Goal: Use online tool/utility: Utilize a website feature to perform a specific function

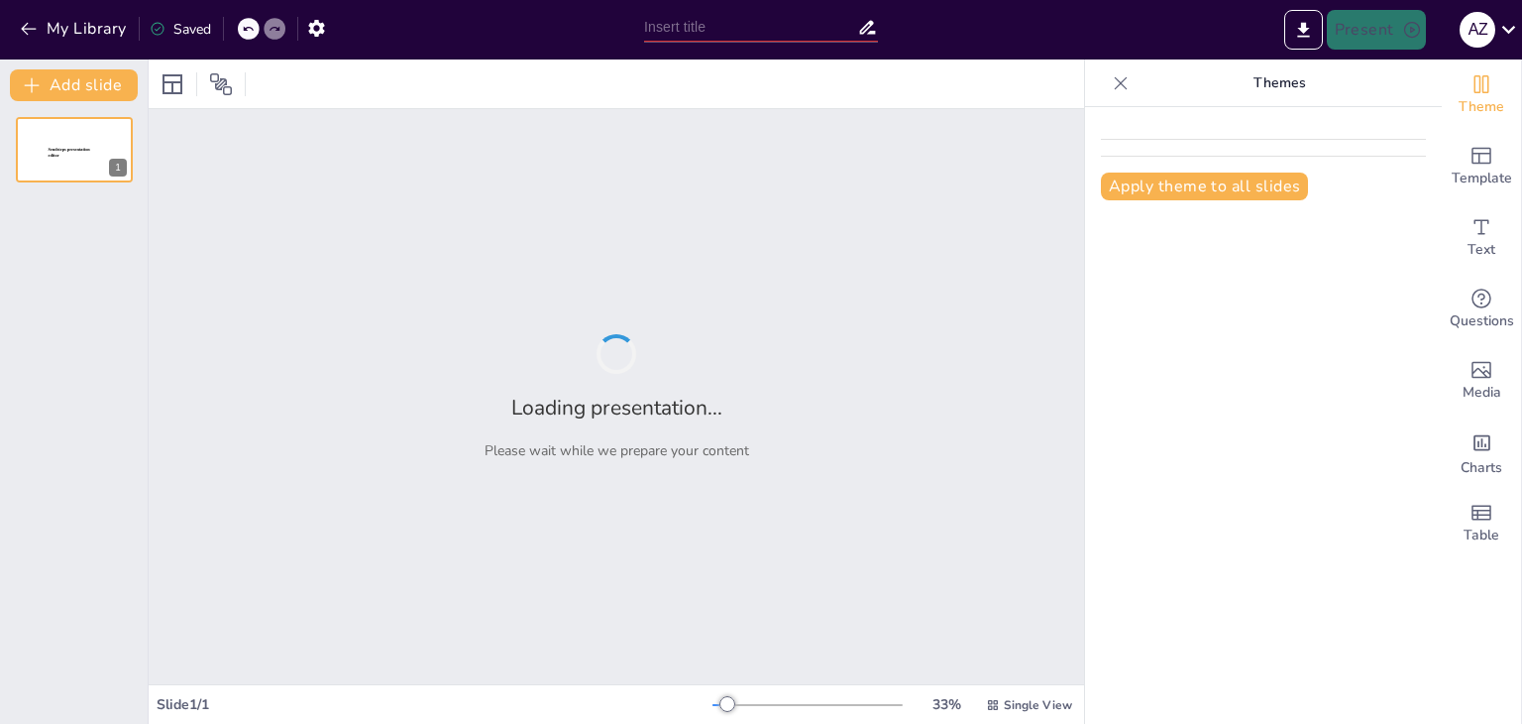
type input "Método STAR en Entrevistas: Estrategias para Evaluar a un CEO"
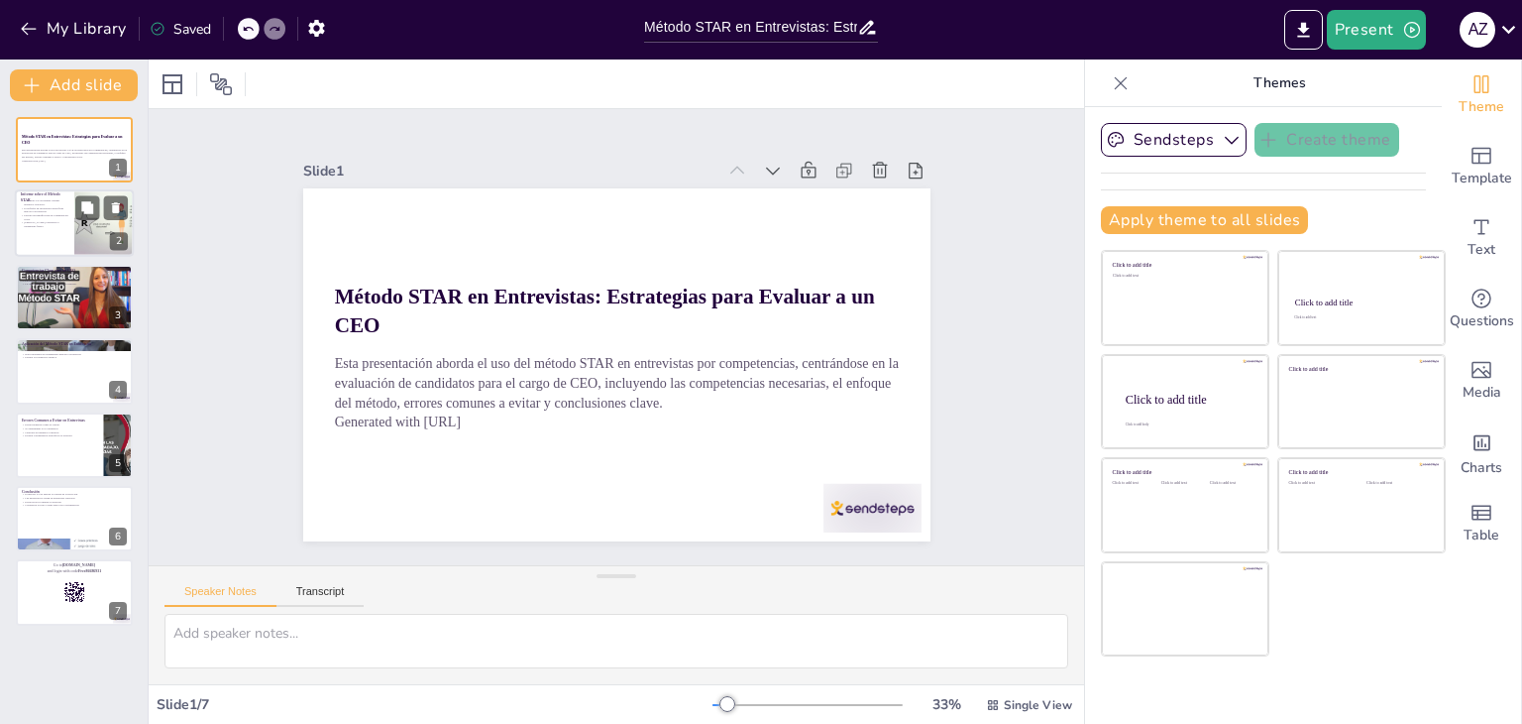
click at [46, 223] on p "[PERSON_NAME] a predecir el desempeño futuro." at bounding box center [45, 224] width 48 height 7
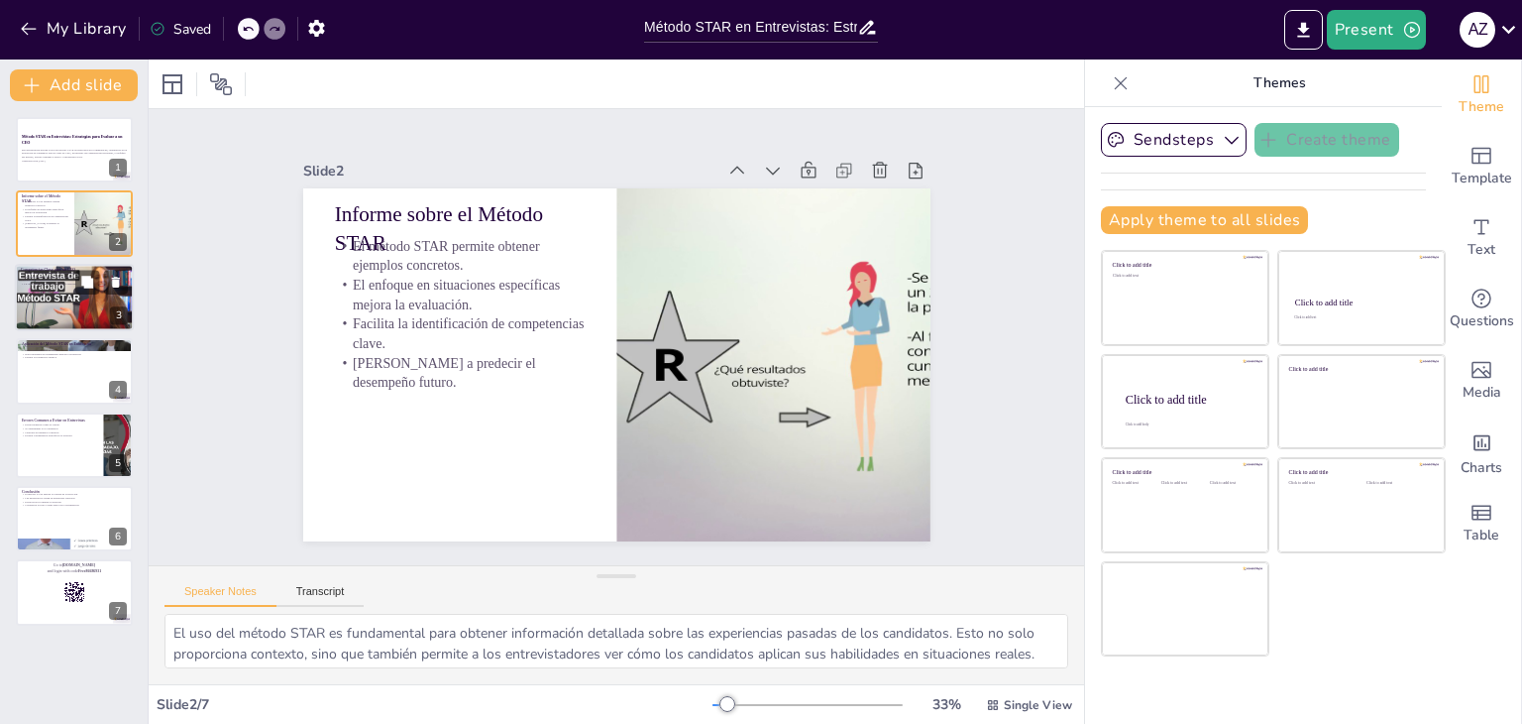
click at [46, 282] on p "La capacidad de [MEDICAL_DATA] es esencial." at bounding box center [74, 283] width 107 height 4
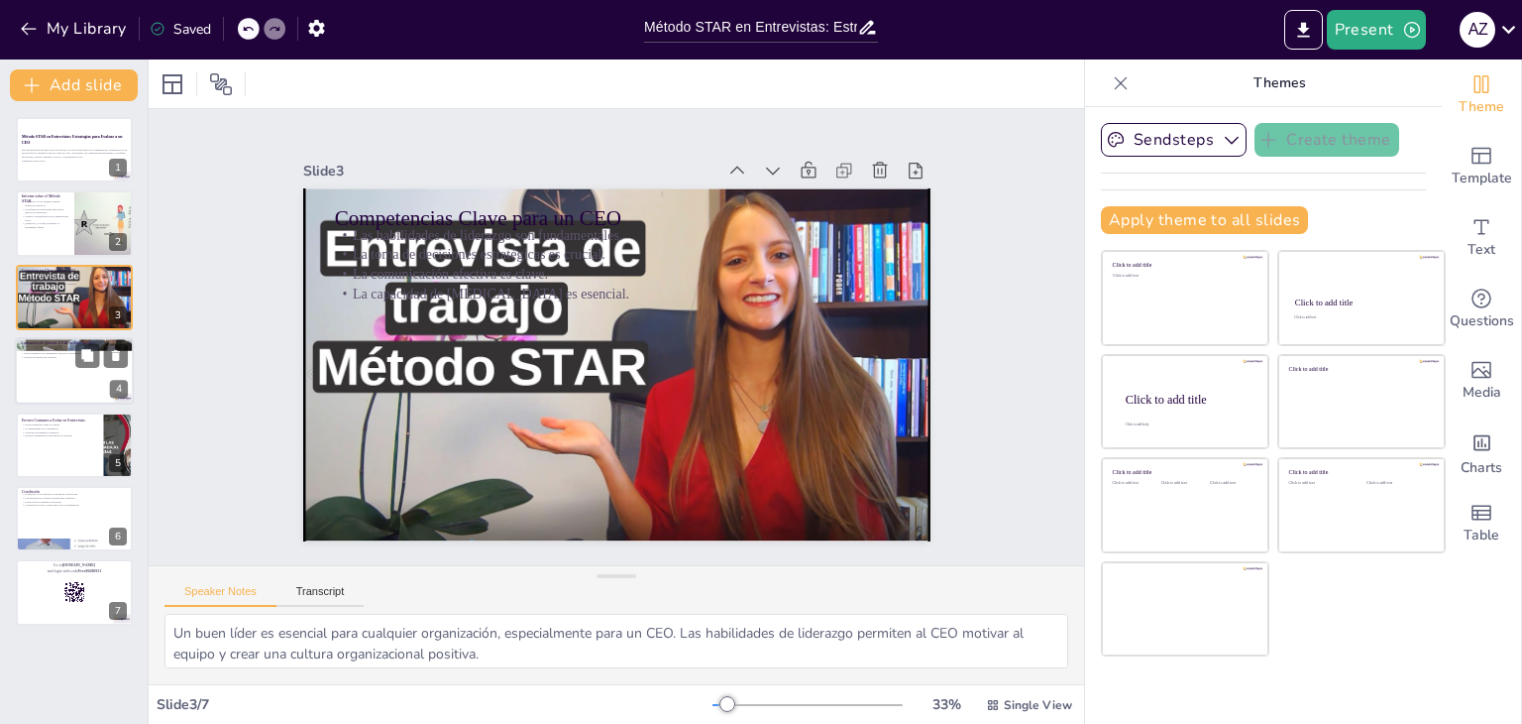
click at [56, 369] on div at bounding box center [74, 370] width 119 height 67
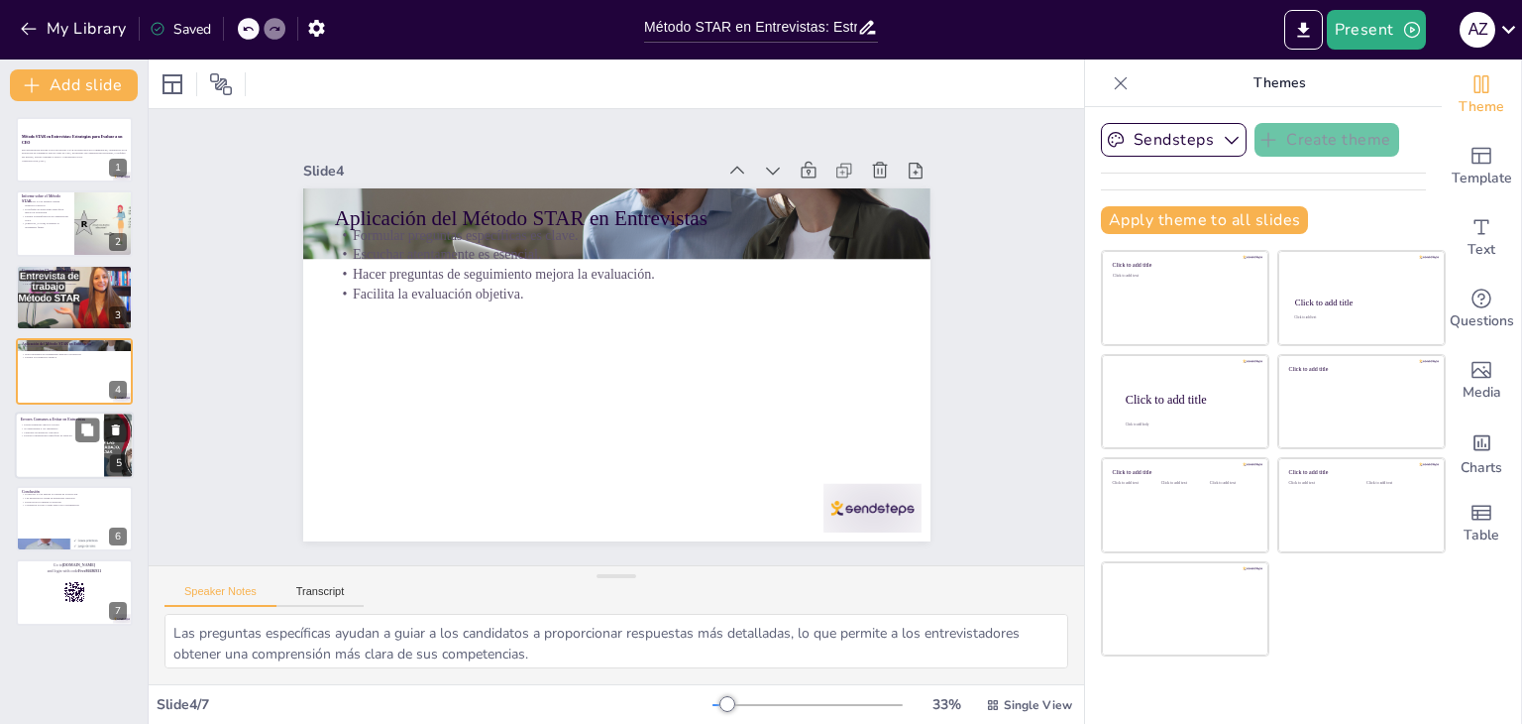
click at [53, 433] on p "Evaluar competencias específicas es esencial." at bounding box center [59, 435] width 77 height 4
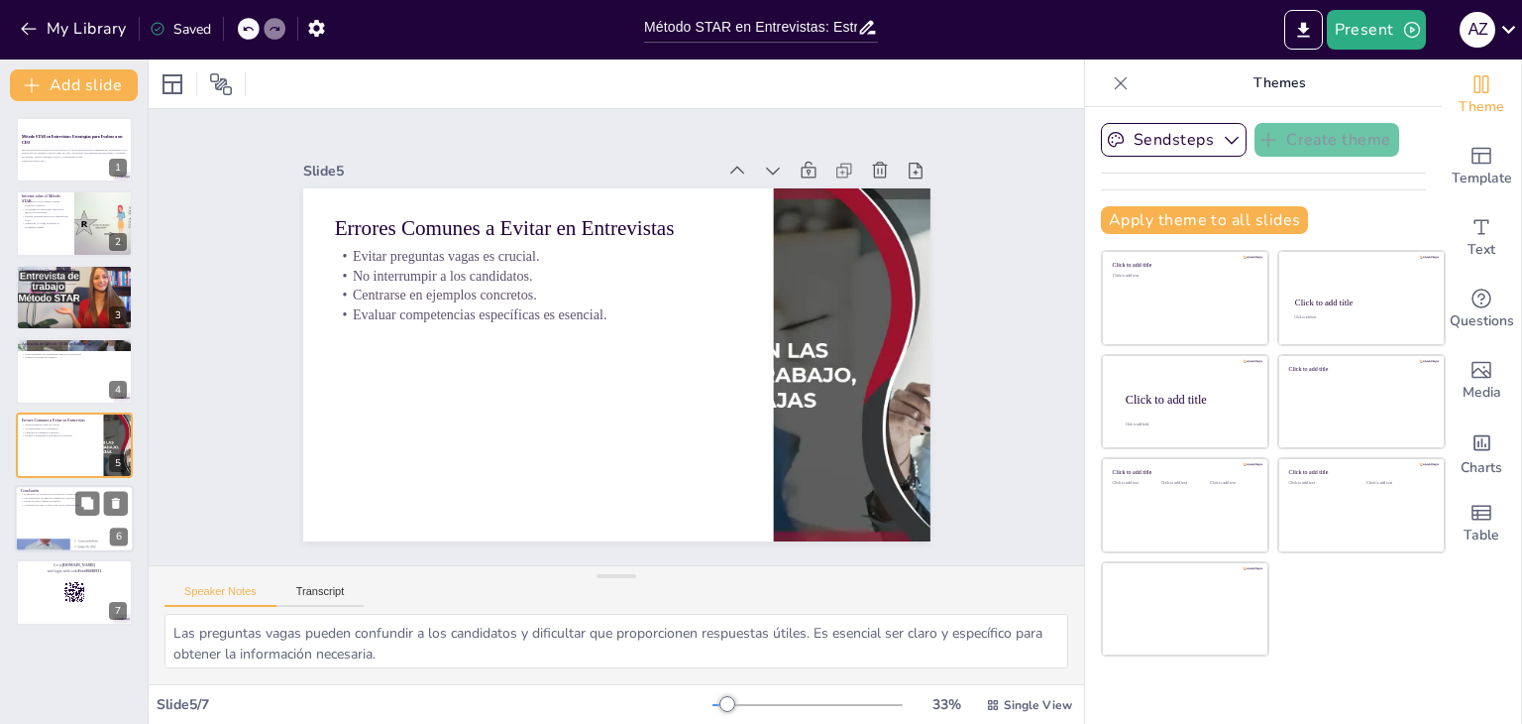
click at [55, 505] on p "Contribuye al éxito a largo plazo de la organización." at bounding box center [74, 505] width 107 height 4
type textarea "La calidad de la selección se ve incrementada al utilizar un método estructurad…"
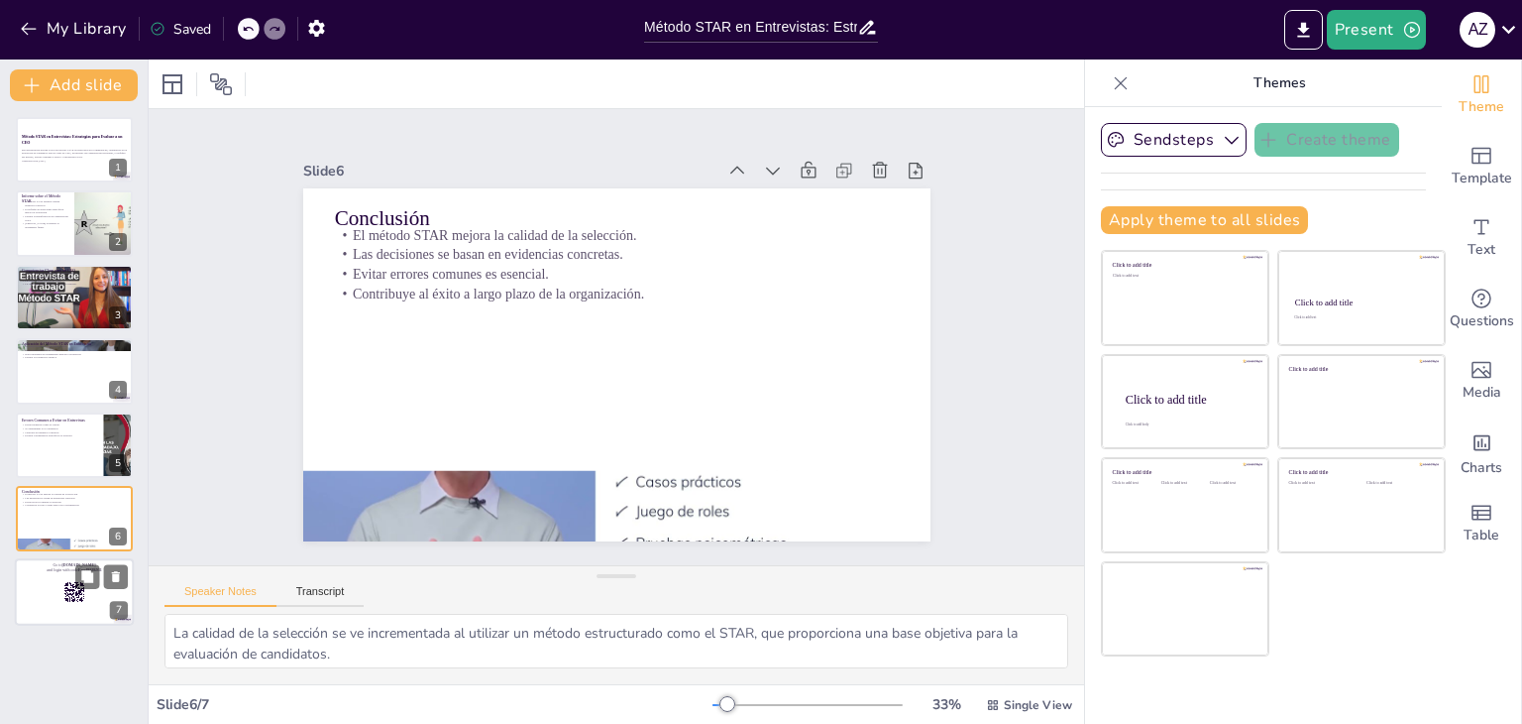
click at [54, 586] on div at bounding box center [74, 592] width 119 height 67
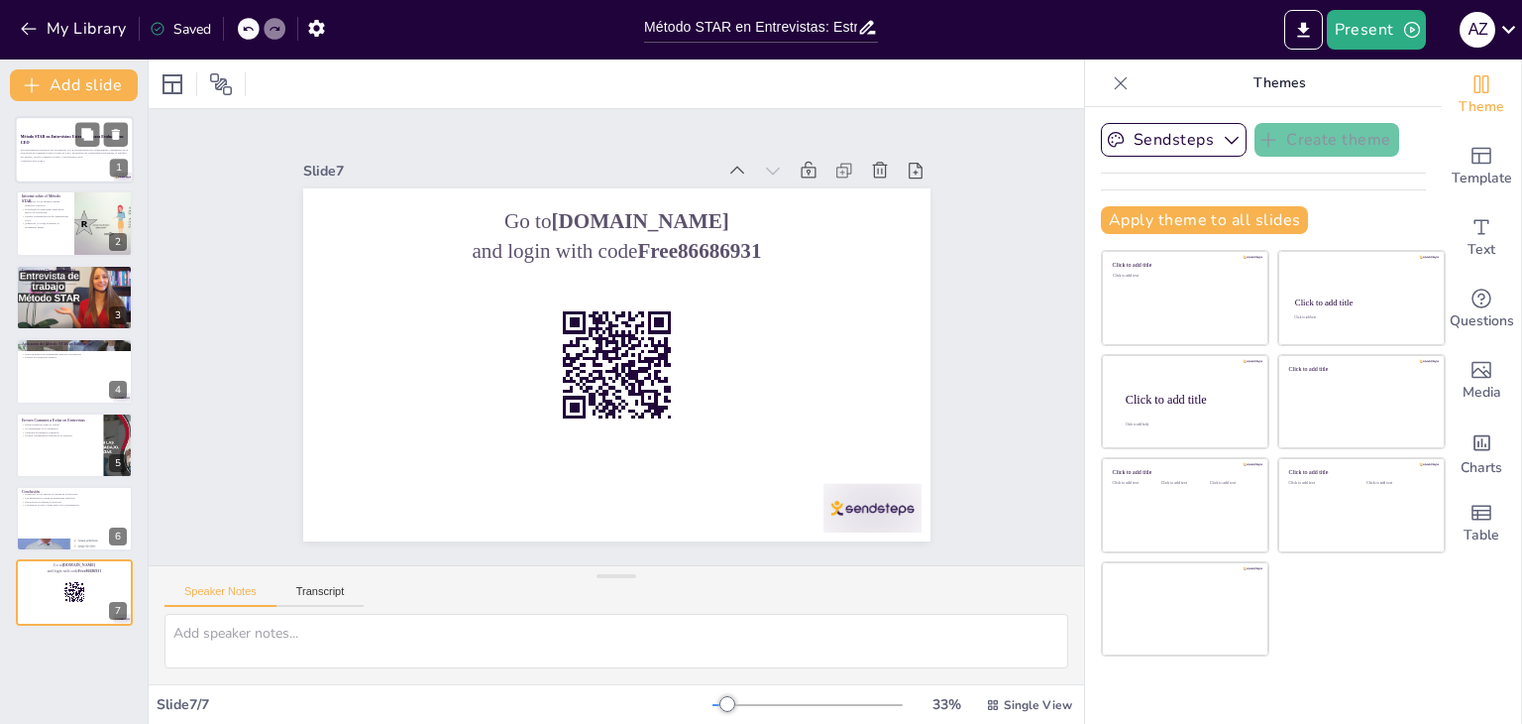
click at [61, 151] on p "Esta presentación aborda el uso del método STAR en entrevistas por competencias…" at bounding box center [74, 153] width 107 height 11
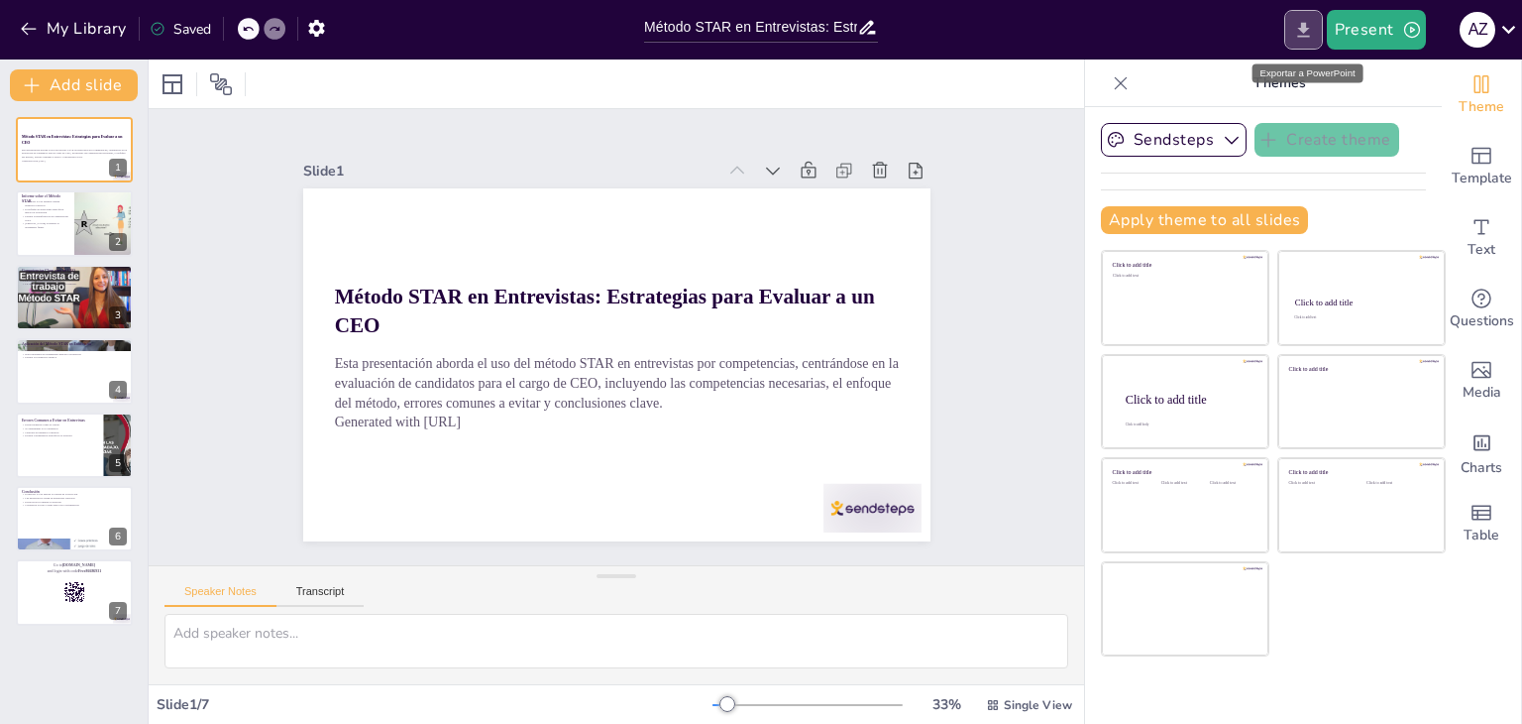
click at [1300, 29] on icon "Export to PowerPoint" at bounding box center [1304, 30] width 21 height 21
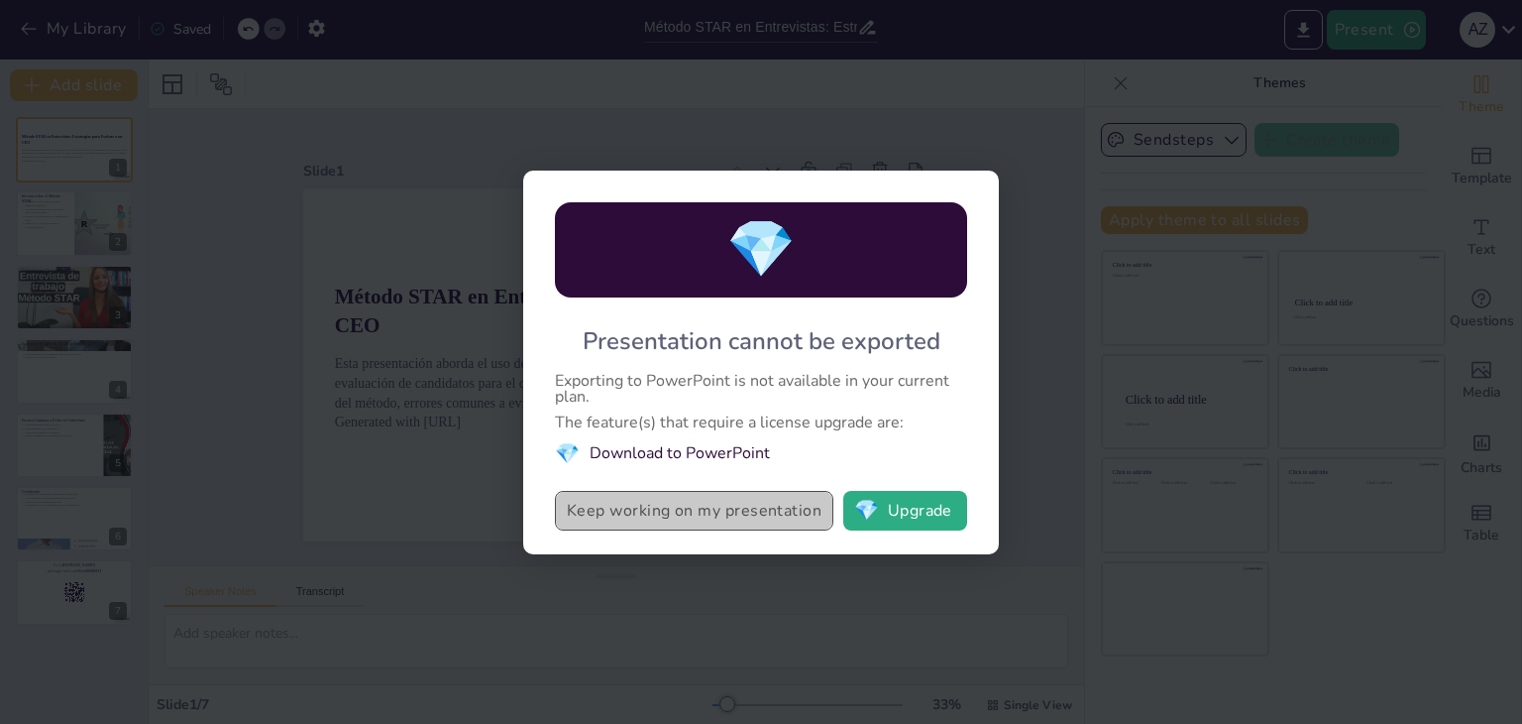
click at [712, 522] on button "Keep working on my presentation" at bounding box center [694, 511] width 279 height 40
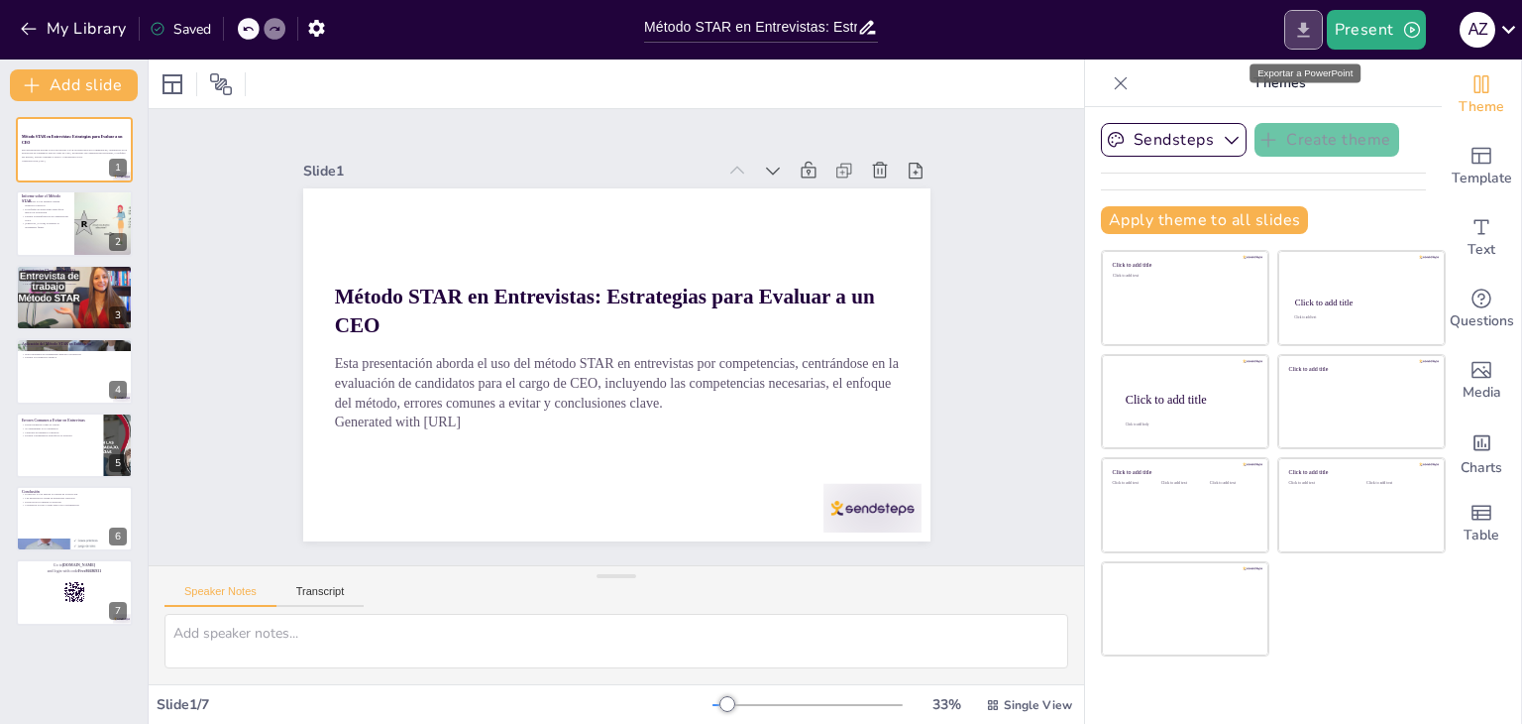
click at [1299, 32] on icon "Export to PowerPoint" at bounding box center [1304, 30] width 21 height 21
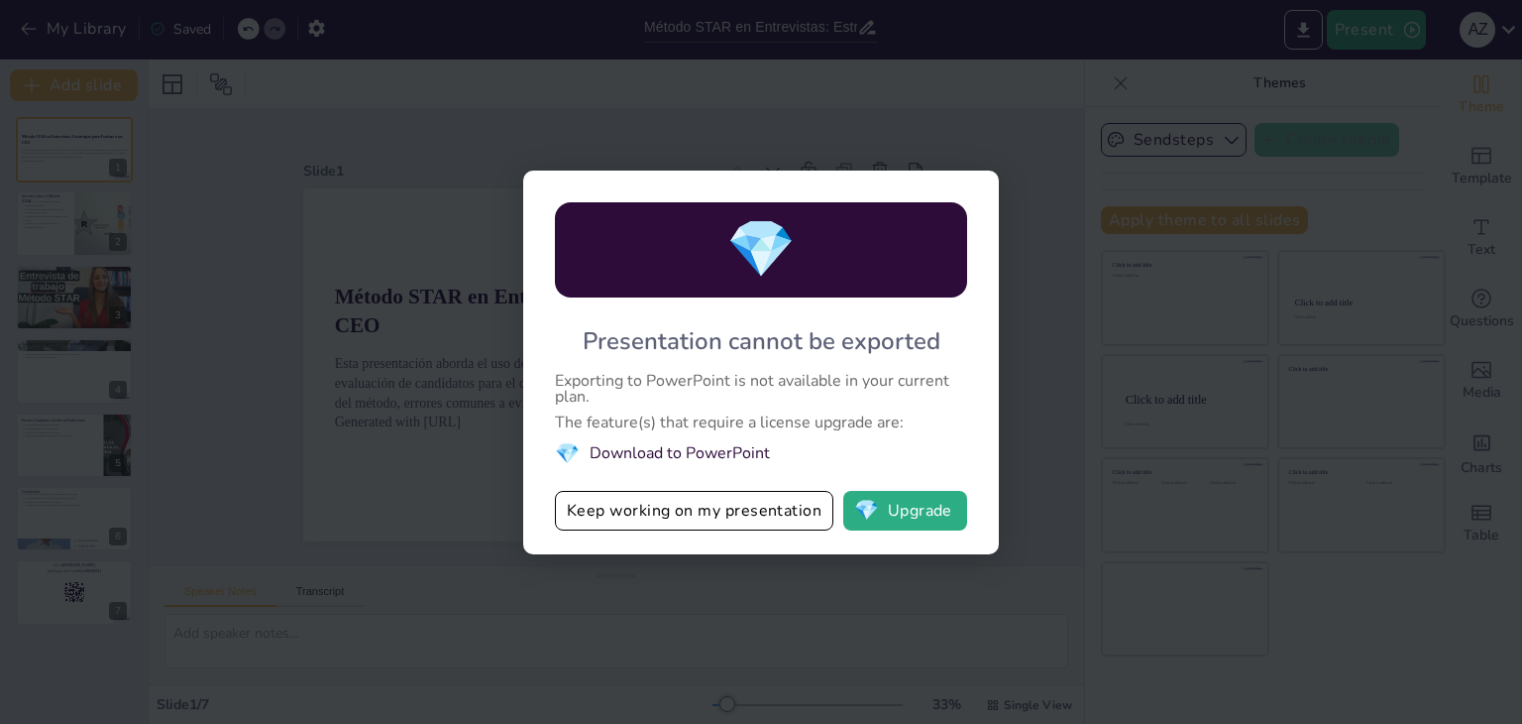
click at [637, 457] on li "💎 Download to PowerPoint" at bounding box center [761, 453] width 412 height 27
click at [584, 449] on li "💎 Download to PowerPoint" at bounding box center [761, 453] width 412 height 27
click at [718, 451] on li "💎 Download to PowerPoint" at bounding box center [761, 453] width 412 height 27
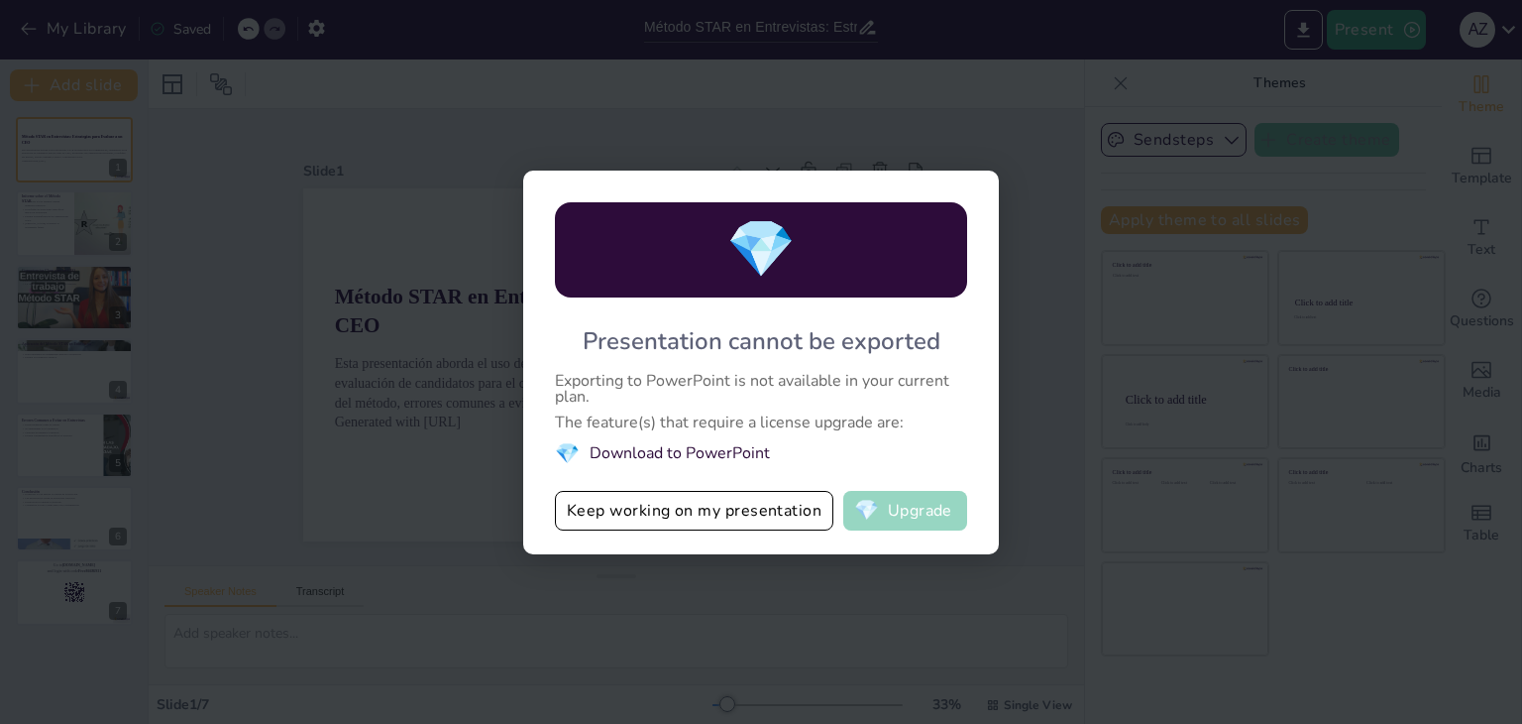
click at [904, 504] on button "💎 Upgrade" at bounding box center [906, 511] width 124 height 40
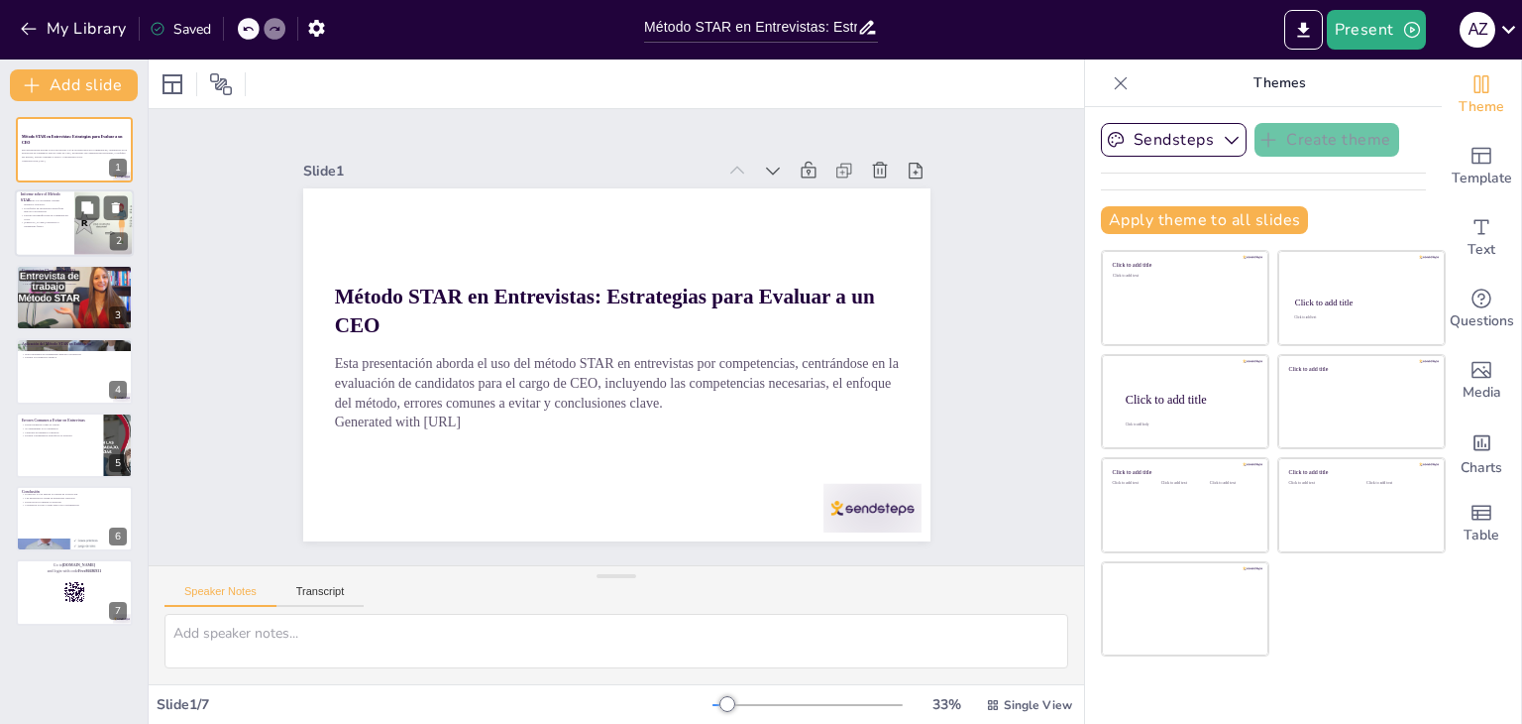
click at [74, 211] on div at bounding box center [104, 223] width 119 height 67
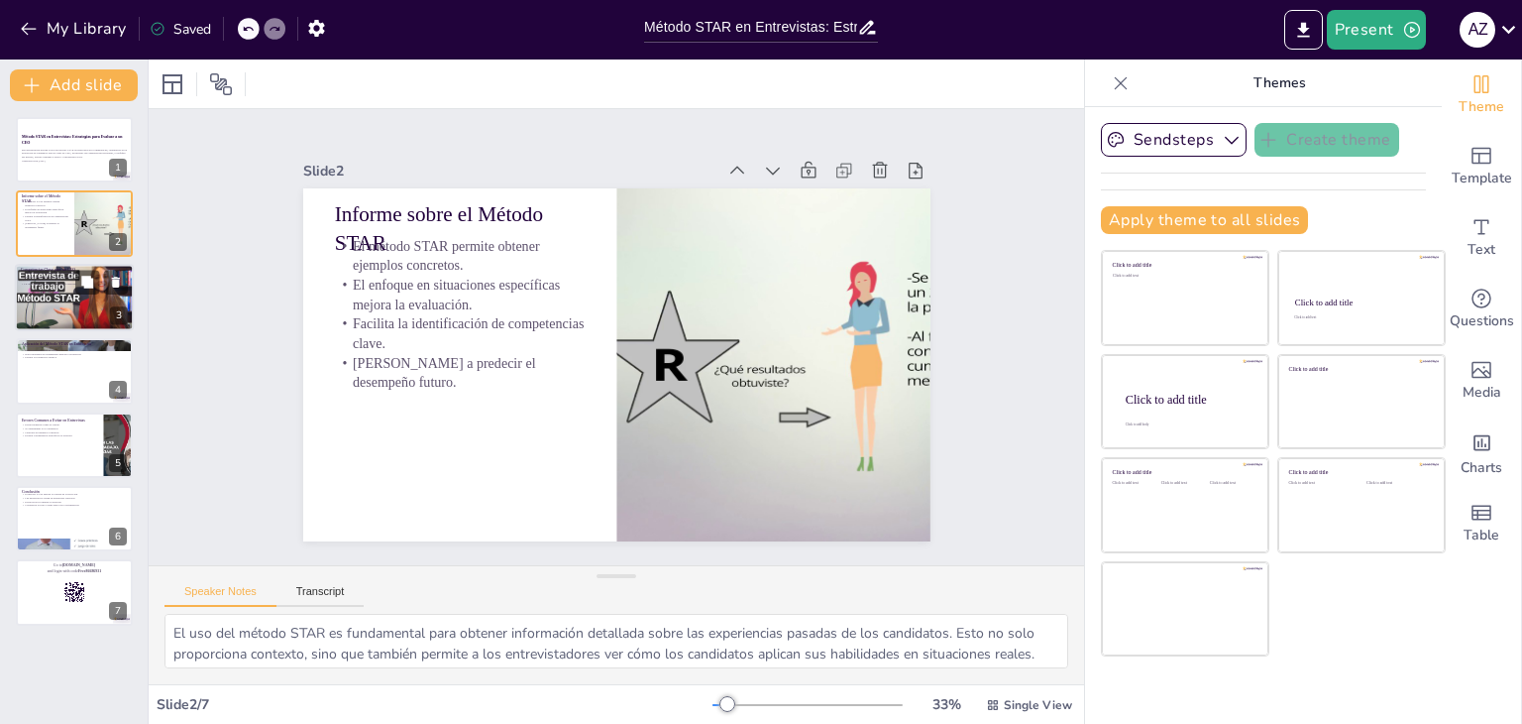
click at [66, 282] on p "La capacidad de [MEDICAL_DATA] es esencial." at bounding box center [74, 283] width 107 height 4
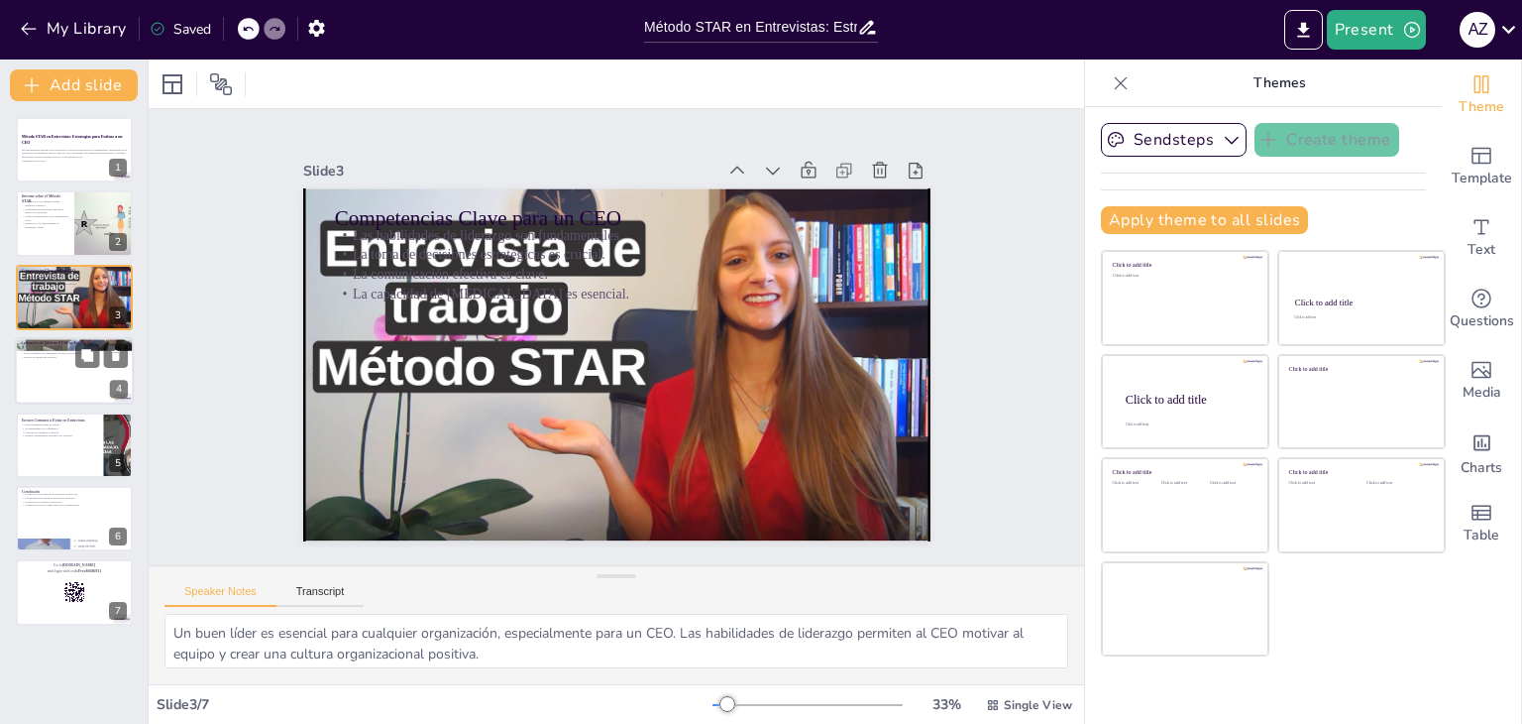
click at [48, 371] on div at bounding box center [74, 370] width 119 height 67
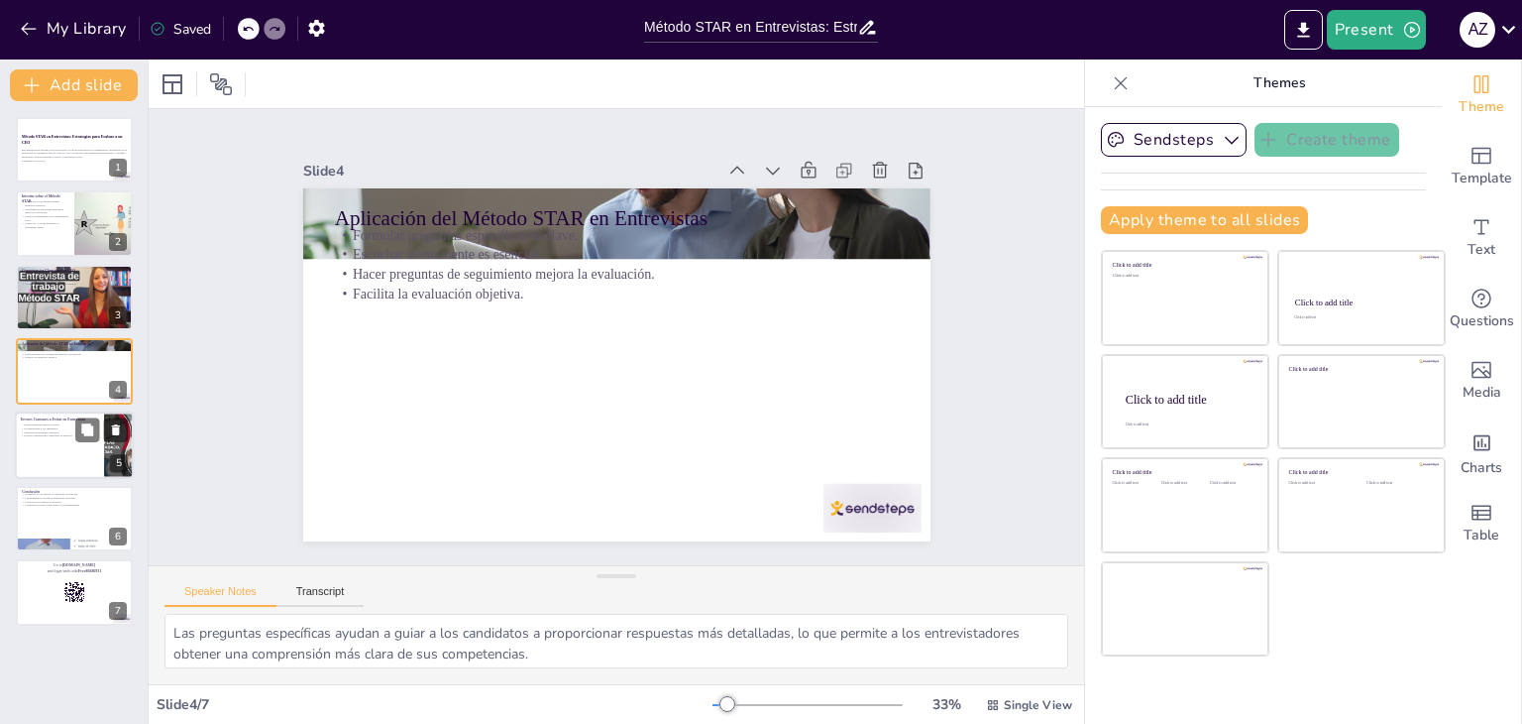
click at [54, 454] on div at bounding box center [74, 444] width 119 height 67
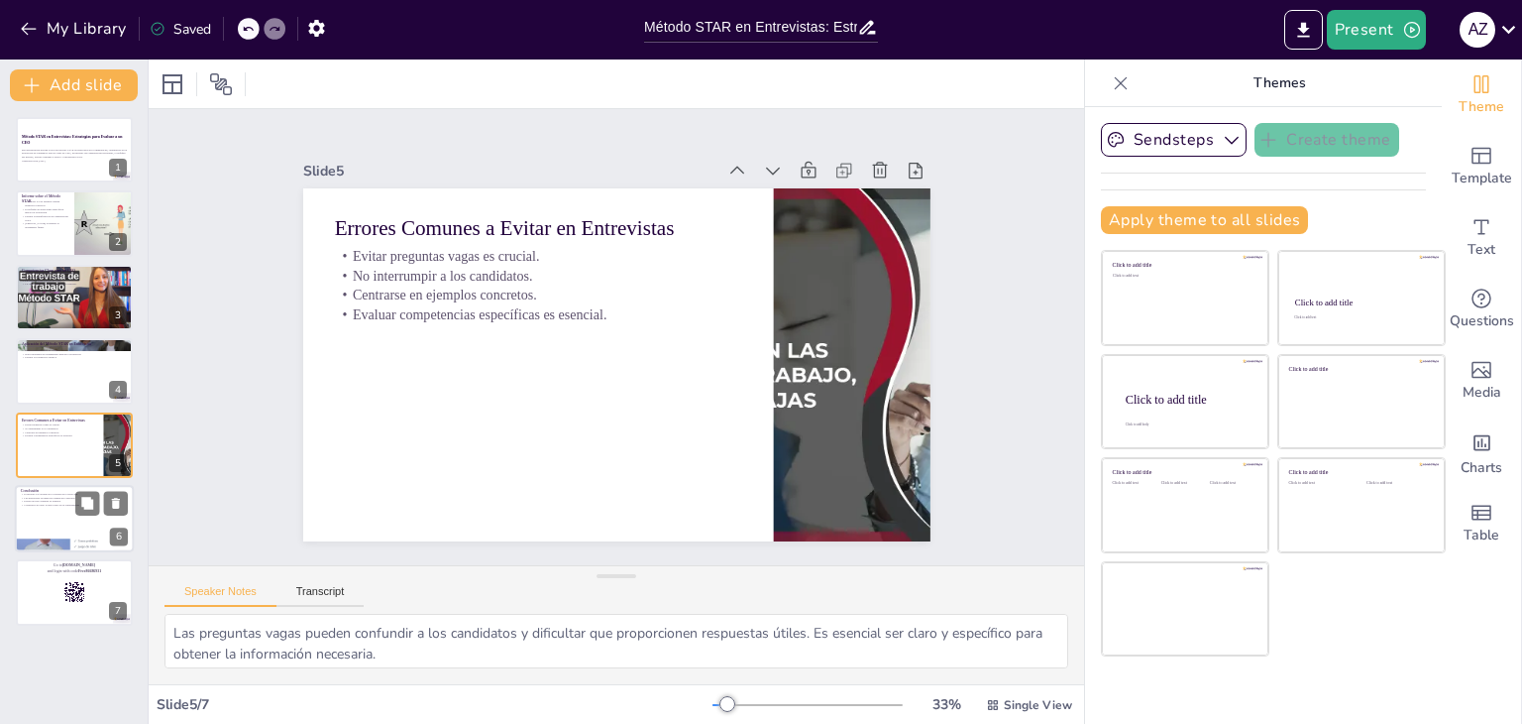
click at [54, 519] on div at bounding box center [74, 518] width 119 height 67
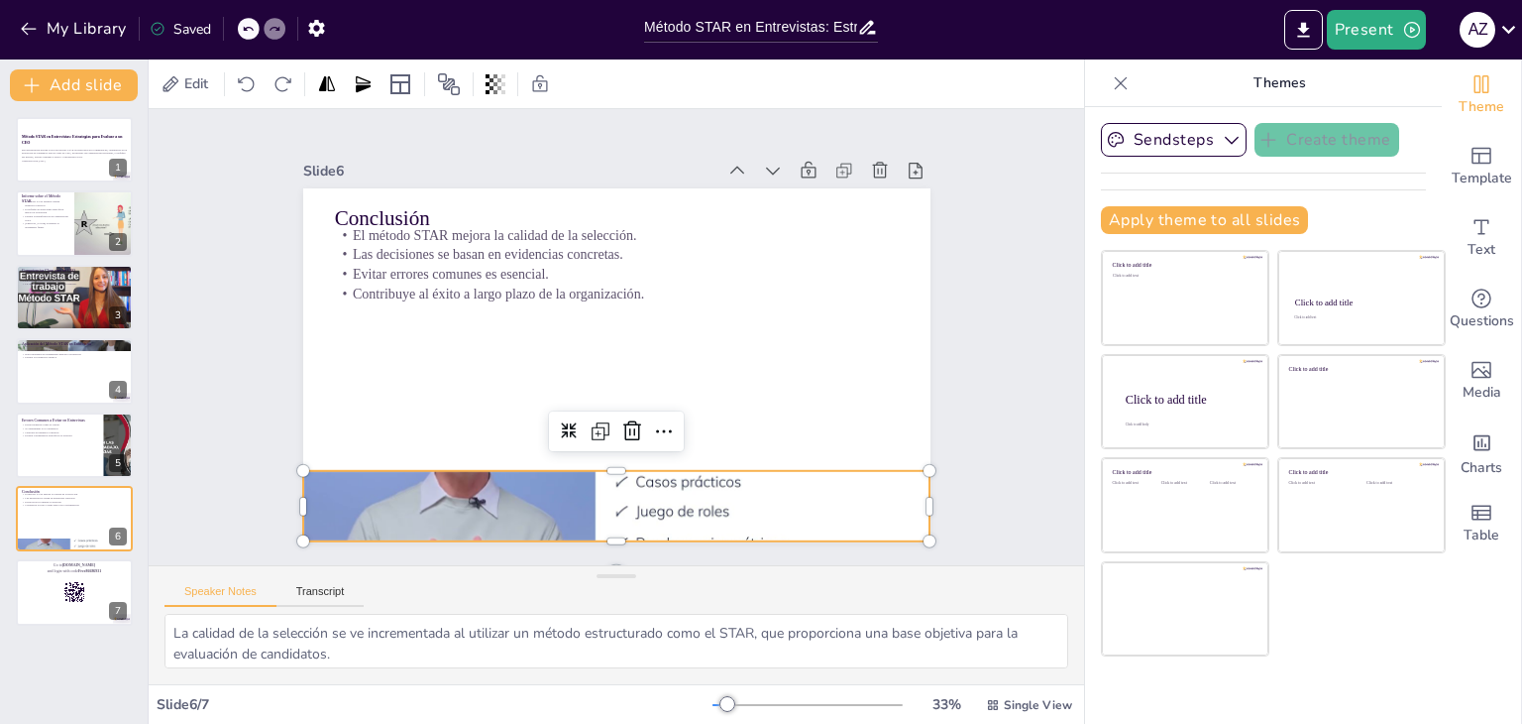
click at [699, 511] on div at bounding box center [599, 504] width 661 height 416
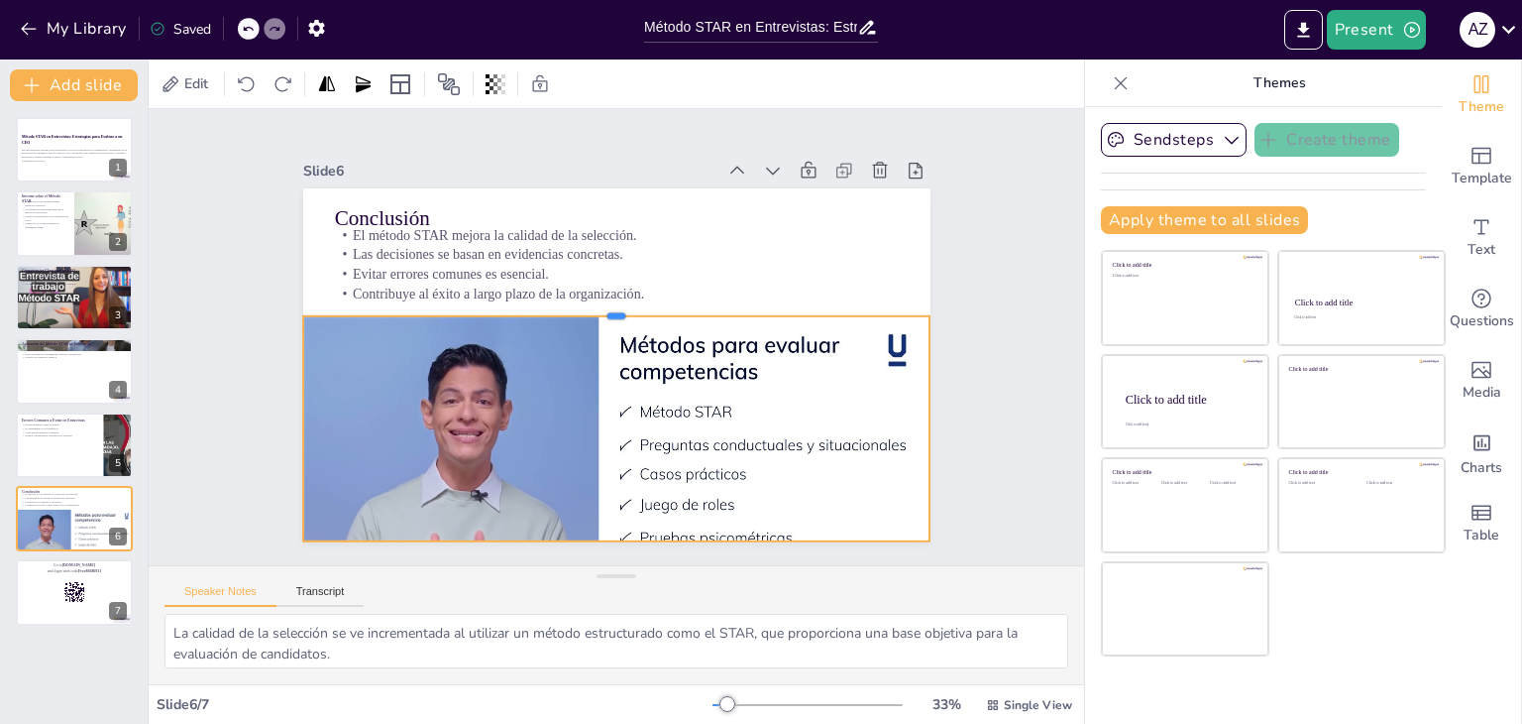
drag, startPoint x: 599, startPoint y: 461, endPoint x: 600, endPoint y: 306, distance: 154.6
click at [600, 306] on div at bounding box center [616, 308] width 627 height 16
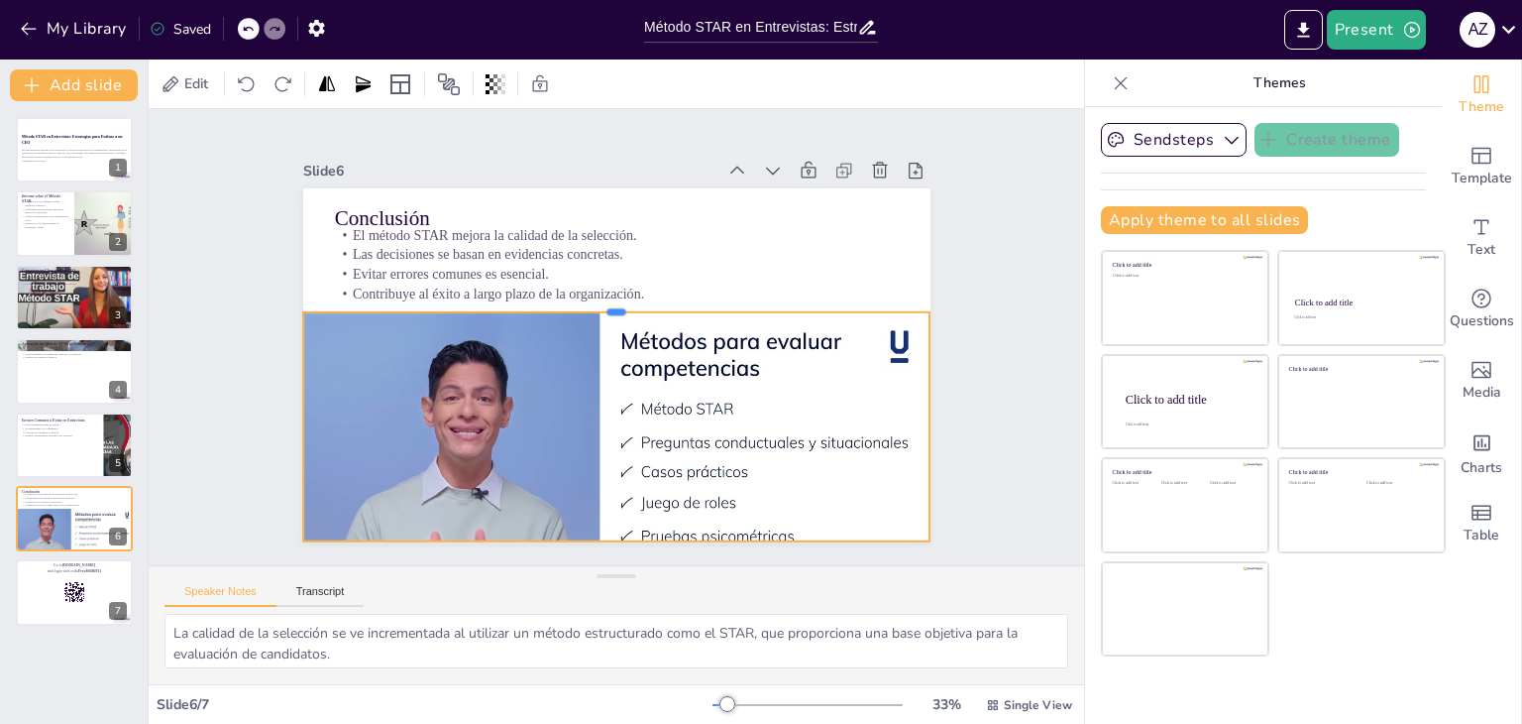
drag, startPoint x: 698, startPoint y: 305, endPoint x: 672, endPoint y: 301, distance: 26.1
click at [672, 301] on div at bounding box center [616, 304] width 627 height 16
click at [65, 217] on p "Facilita la identificación de competencias clave." at bounding box center [45, 217] width 48 height 7
type textarea "El uso del método STAR es fundamental para obtener información detallada sobre …"
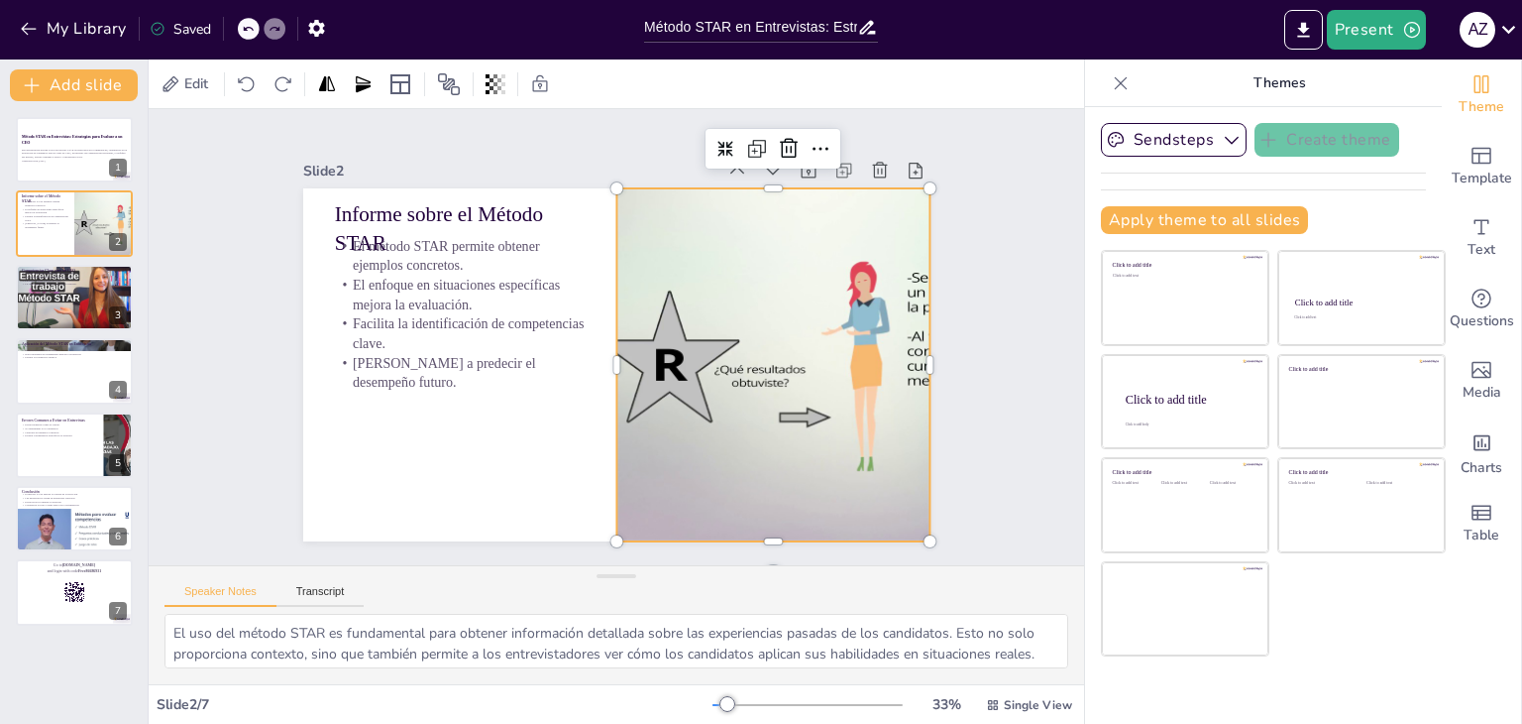
click at [649, 232] on div at bounding box center [773, 364] width 627 height 353
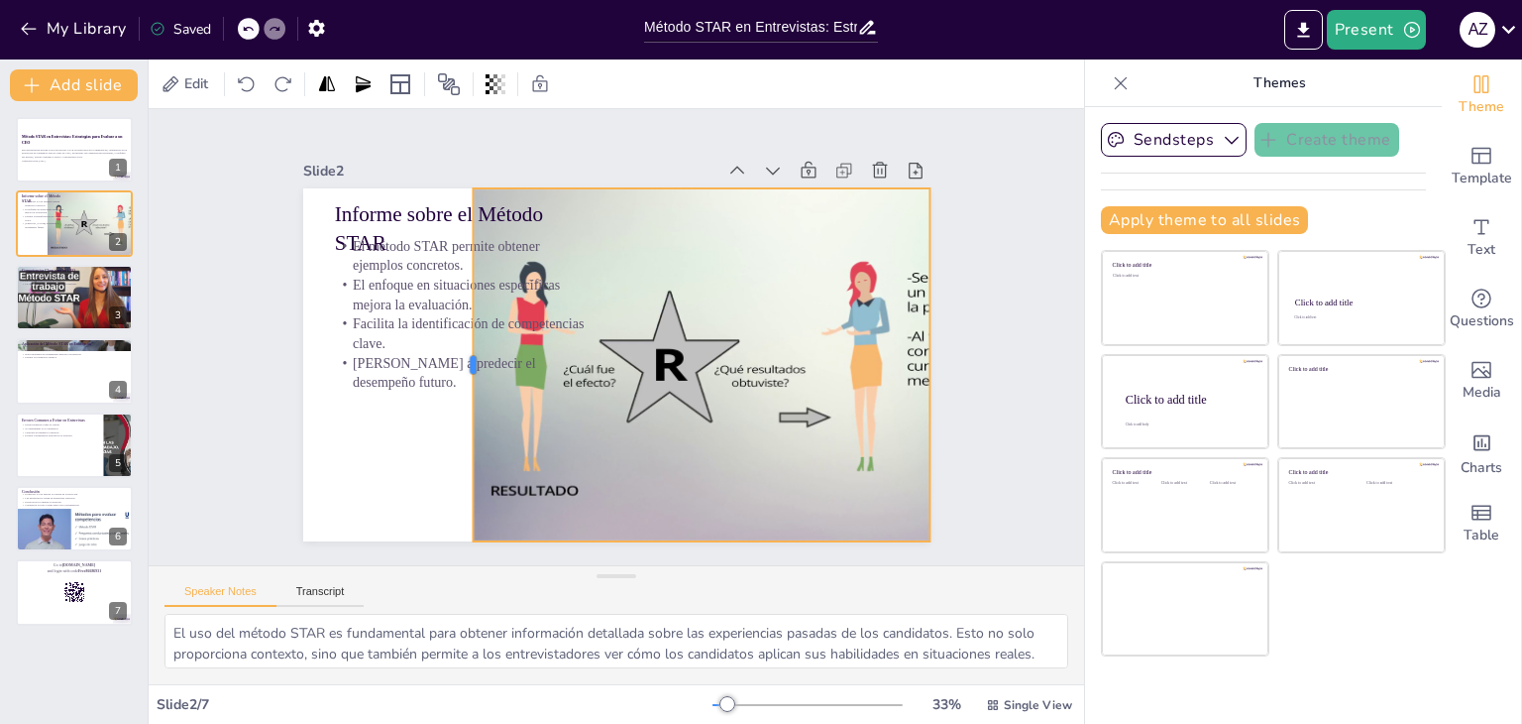
drag, startPoint x: 600, startPoint y: 354, endPoint x: 456, endPoint y: 314, distance: 149.1
click at [457, 314] on div at bounding box center [465, 364] width 16 height 353
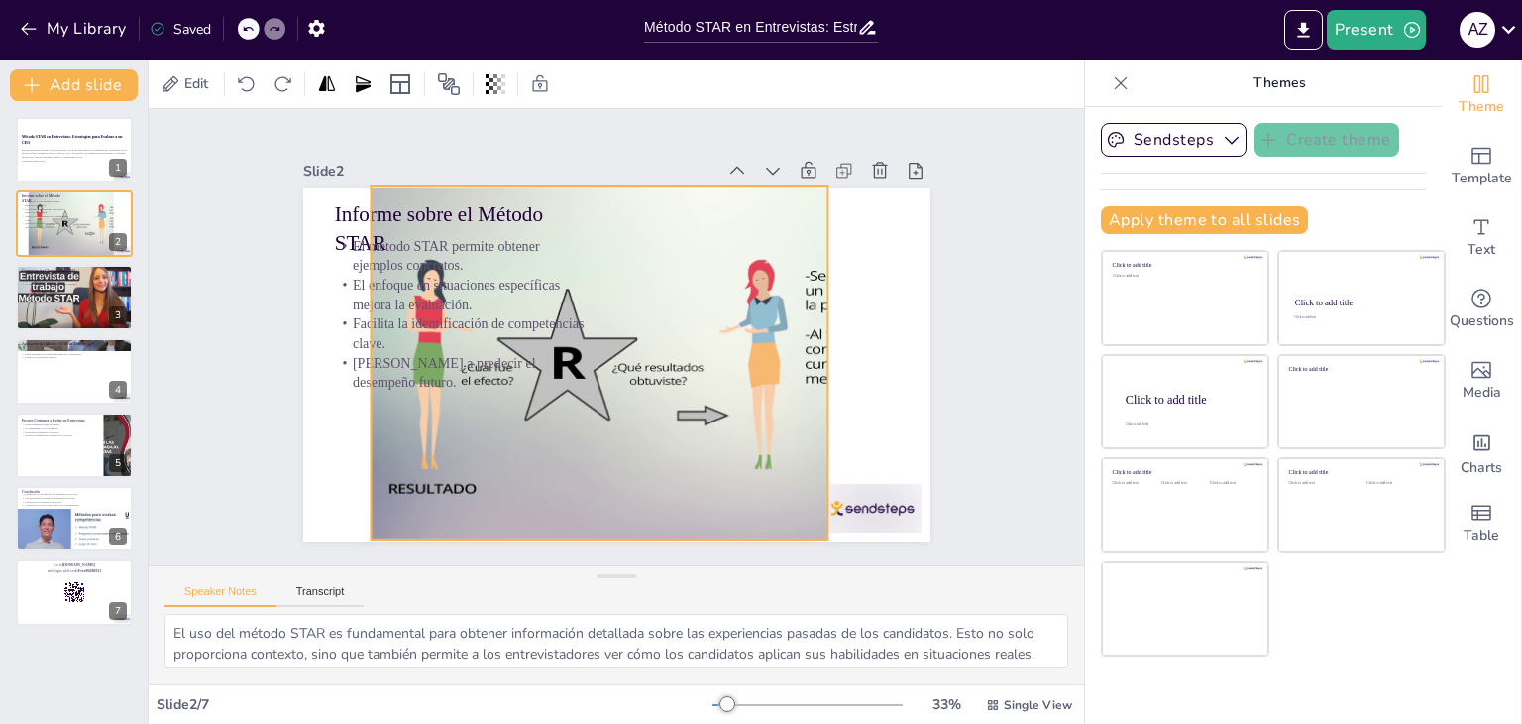
drag, startPoint x: 678, startPoint y: 271, endPoint x: 576, endPoint y: 269, distance: 102.1
click at [576, 269] on div at bounding box center [668, 368] width 661 height 417
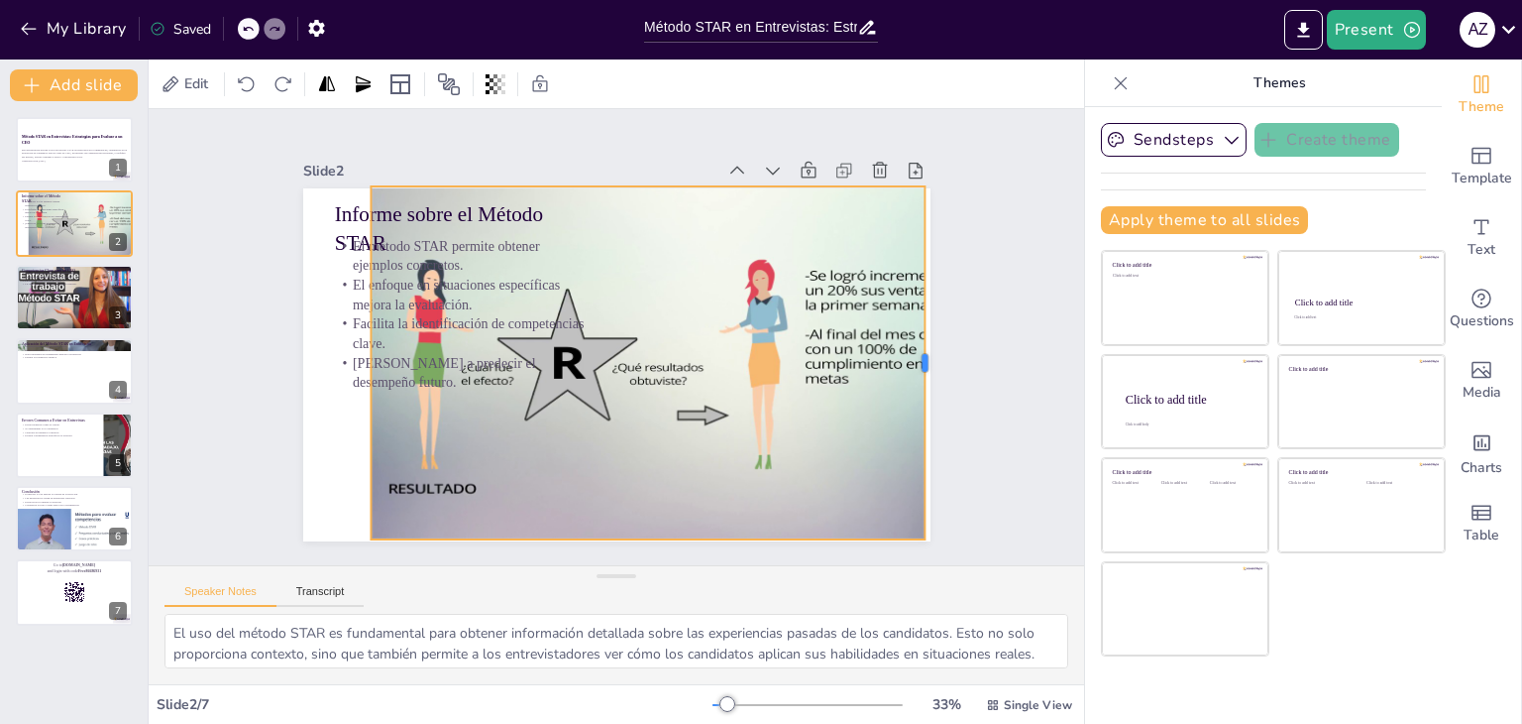
drag, startPoint x: 813, startPoint y: 357, endPoint x: 910, endPoint y: 353, distance: 97.2
click at [925, 353] on div at bounding box center [933, 362] width 16 height 353
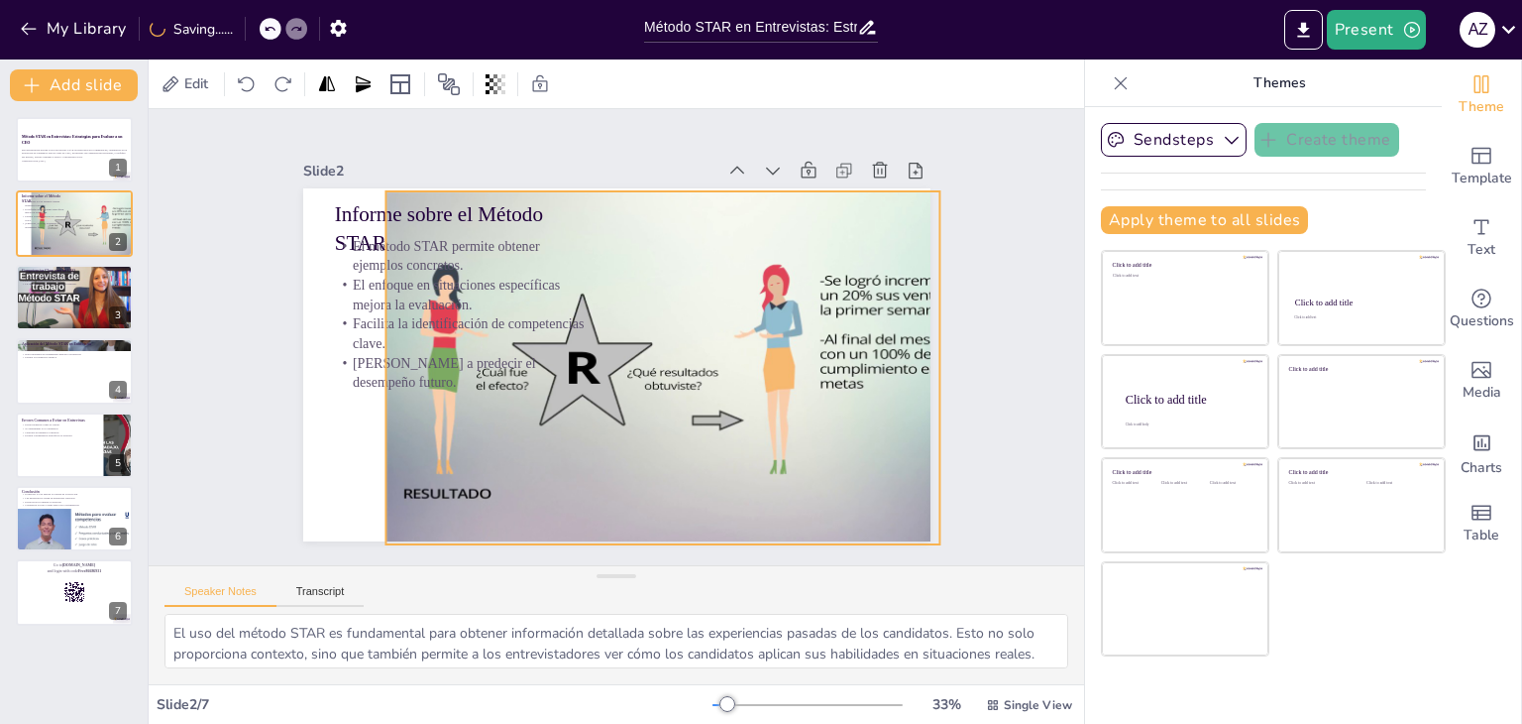
drag, startPoint x: 357, startPoint y: 354, endPoint x: 365, endPoint y: 362, distance: 11.2
click at [365, 362] on div "El método STAR permite obtener ejemplos concretos. El enfoque en situaciones es…" at bounding box center [463, 297] width 266 height 181
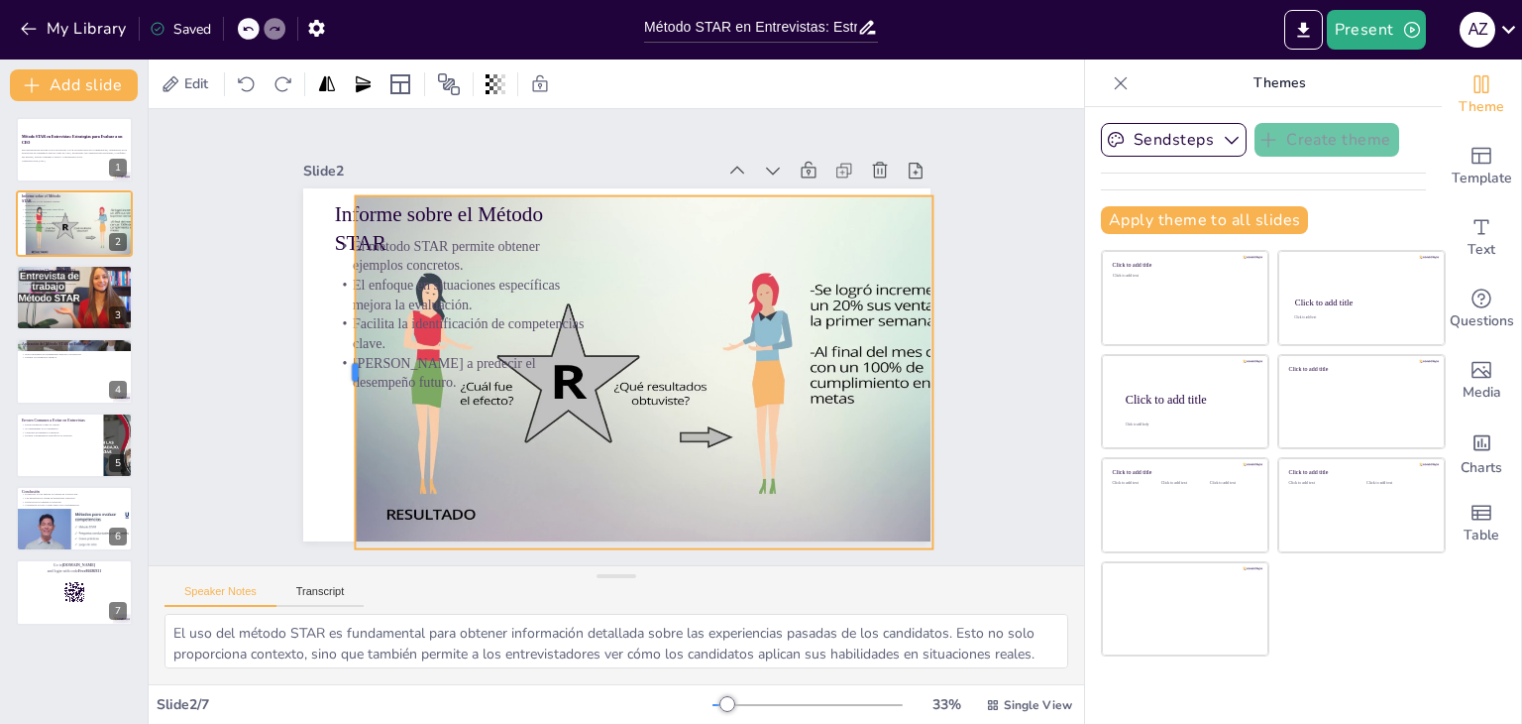
drag, startPoint x: 363, startPoint y: 364, endPoint x: 339, endPoint y: 364, distance: 23.8
click at [339, 364] on div at bounding box center [349, 287] width 124 height 340
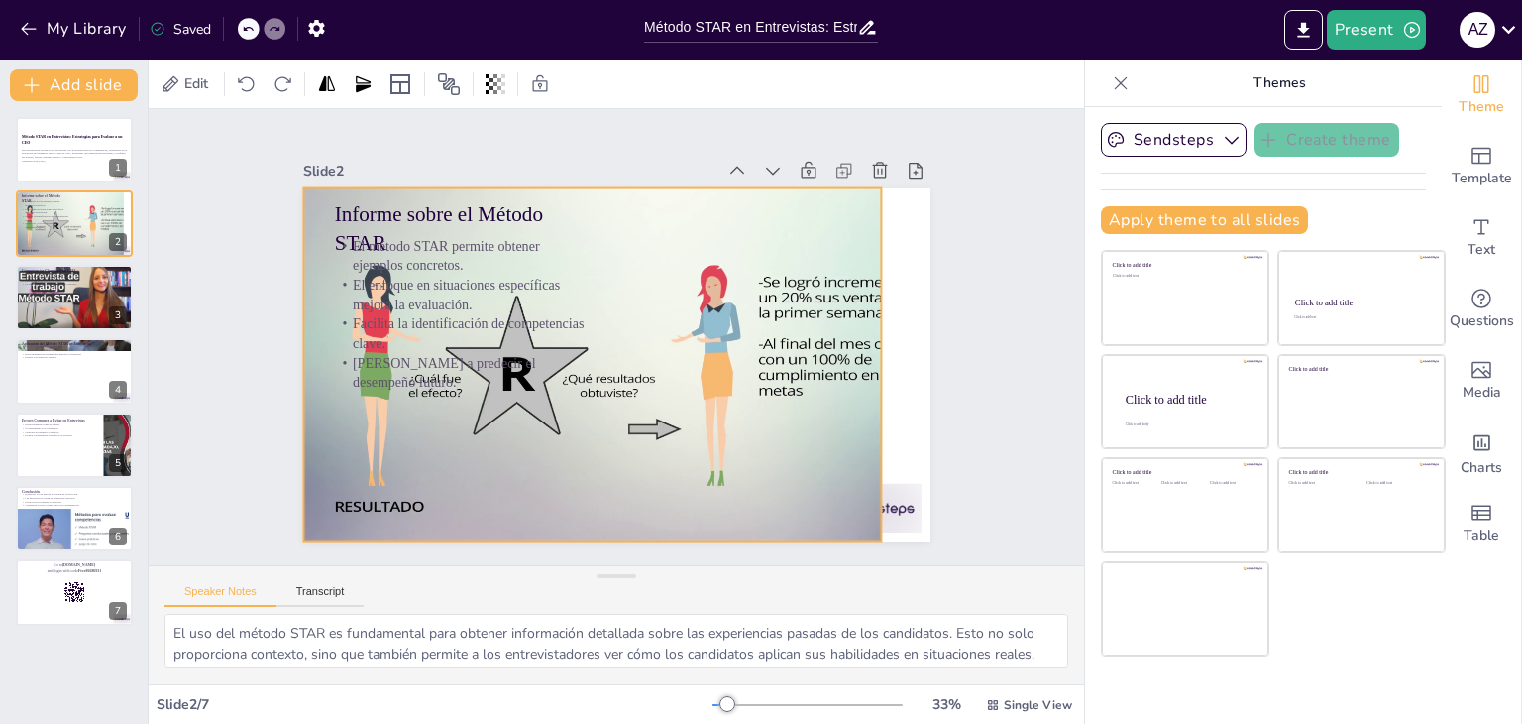
drag, startPoint x: 666, startPoint y: 227, endPoint x: 615, endPoint y: 219, distance: 52.1
click at [615, 219] on div at bounding box center [618, 374] width 674 height 437
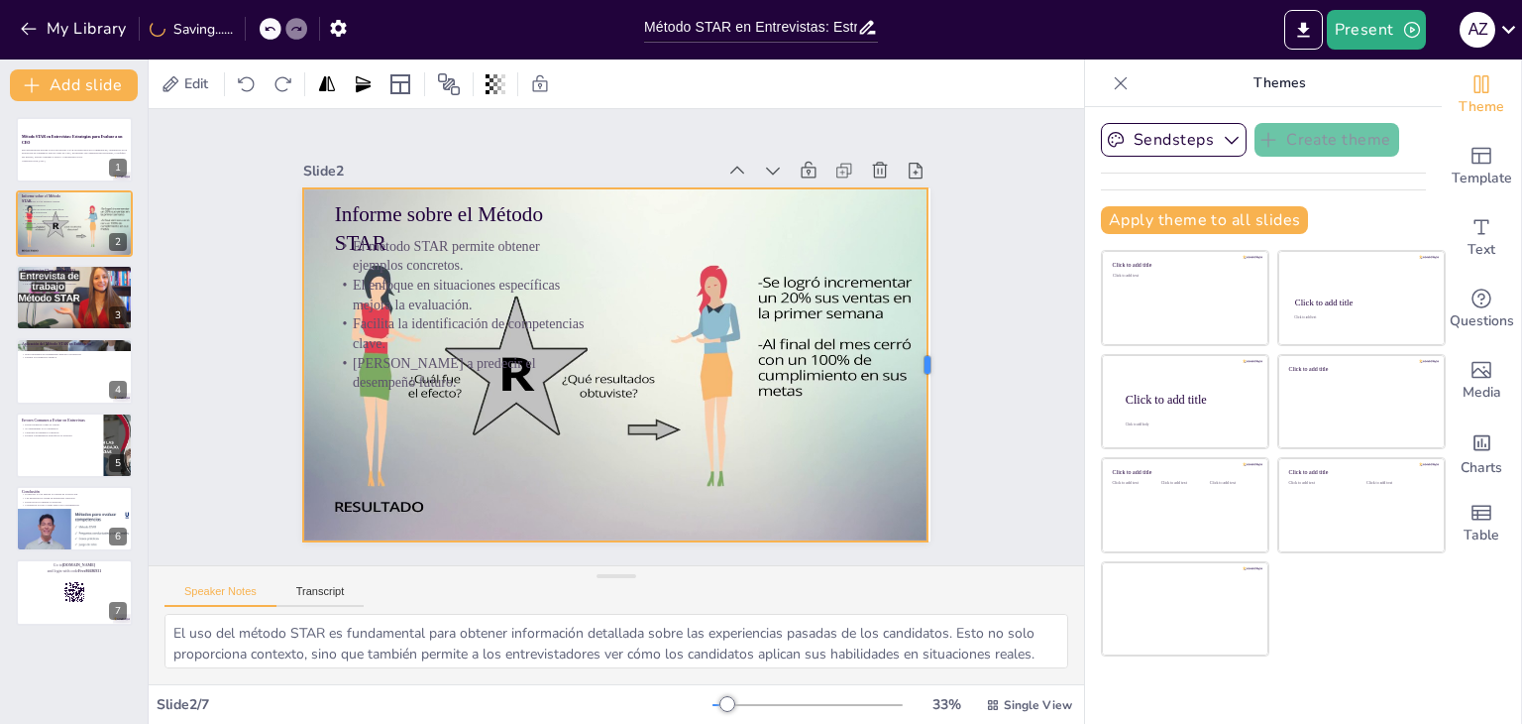
drag, startPoint x: 870, startPoint y: 363, endPoint x: 917, endPoint y: 365, distance: 46.6
click at [928, 365] on div at bounding box center [936, 364] width 16 height 353
drag, startPoint x: 595, startPoint y: 536, endPoint x: 619, endPoint y: 536, distance: 23.8
click at [619, 536] on div at bounding box center [592, 547] width 623 height 81
click at [64, 151] on p "Esta presentación aborda el uso del método STAR en entrevistas por competencias…" at bounding box center [74, 153] width 107 height 11
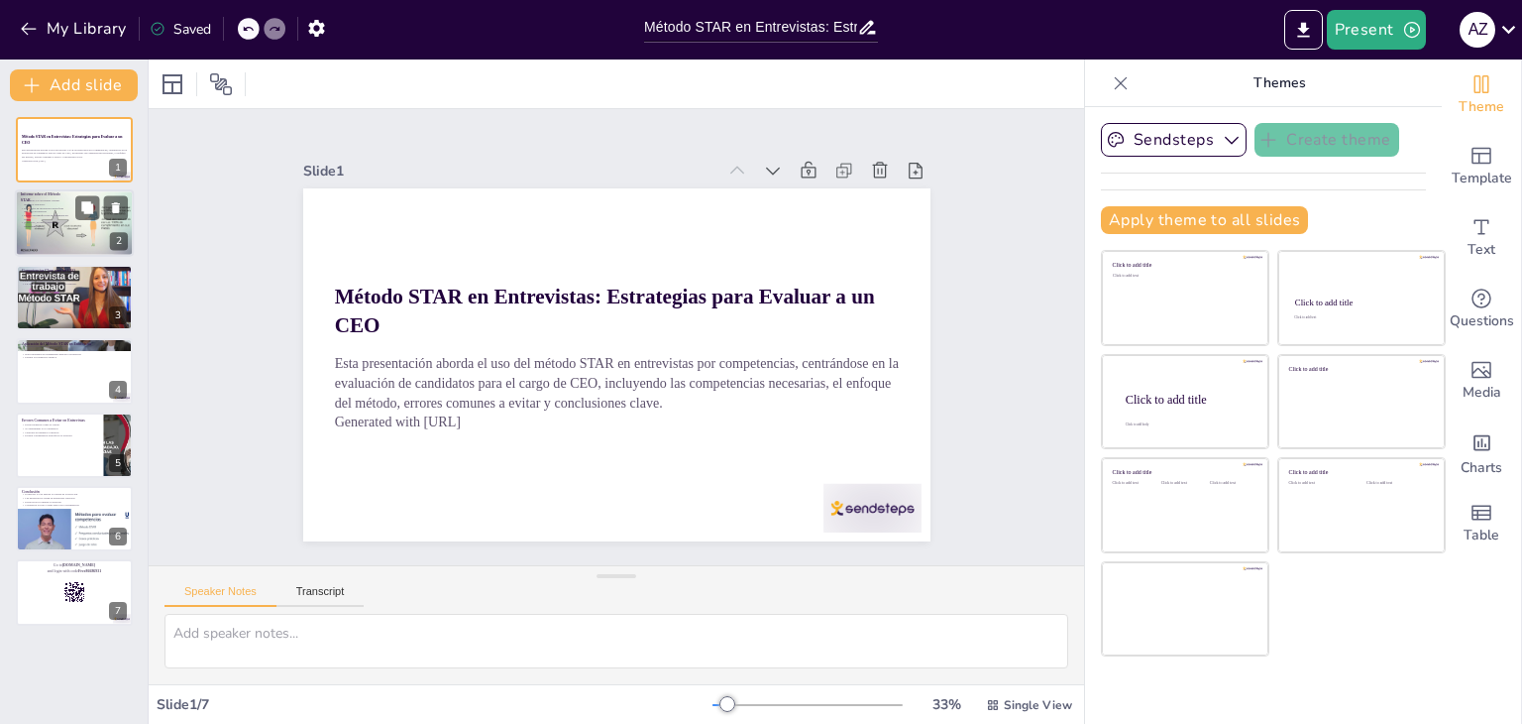
click at [64, 231] on div at bounding box center [75, 225] width 121 height 70
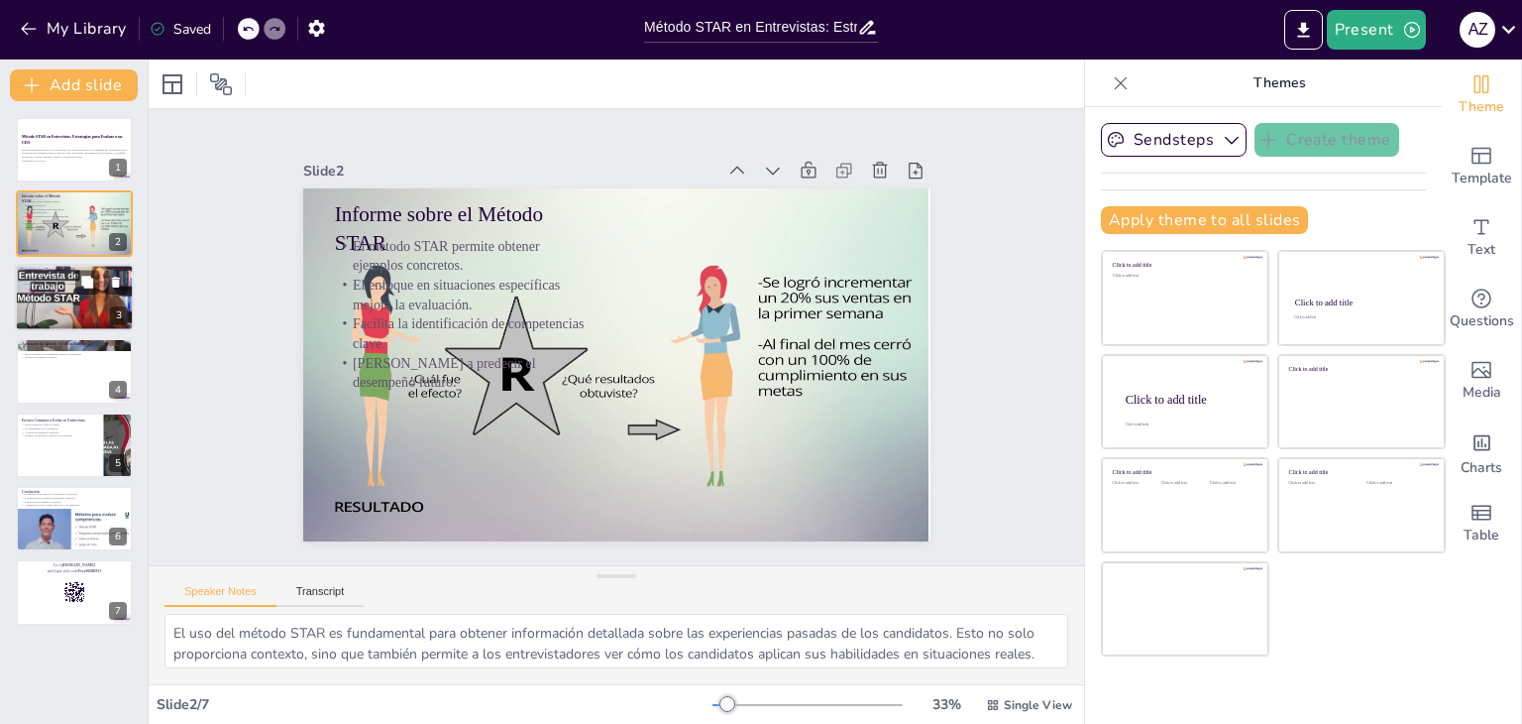
click at [54, 310] on div at bounding box center [74, 297] width 119 height 67
type textarea "Un buen líder es esencial para cualquier organización, especialmente para un CE…"
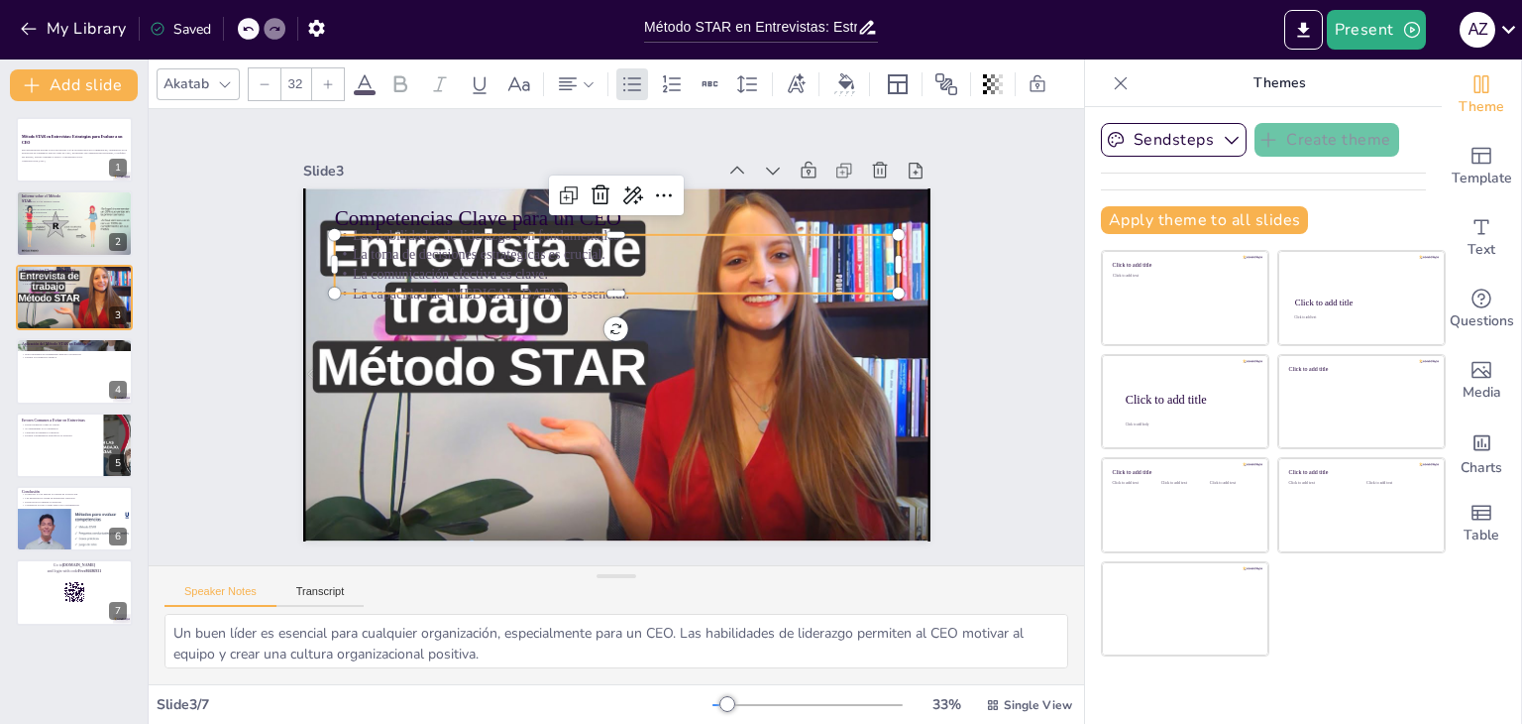
click at [618, 289] on div "Competencias Clave para un CEO Las habilidades de liderazgo son fundamentales. …" at bounding box center [613, 365] width 661 height 416
click at [41, 143] on p "Método STAR en Entrevistas: Estrategias para Evaluar a un CEO" at bounding box center [74, 139] width 107 height 11
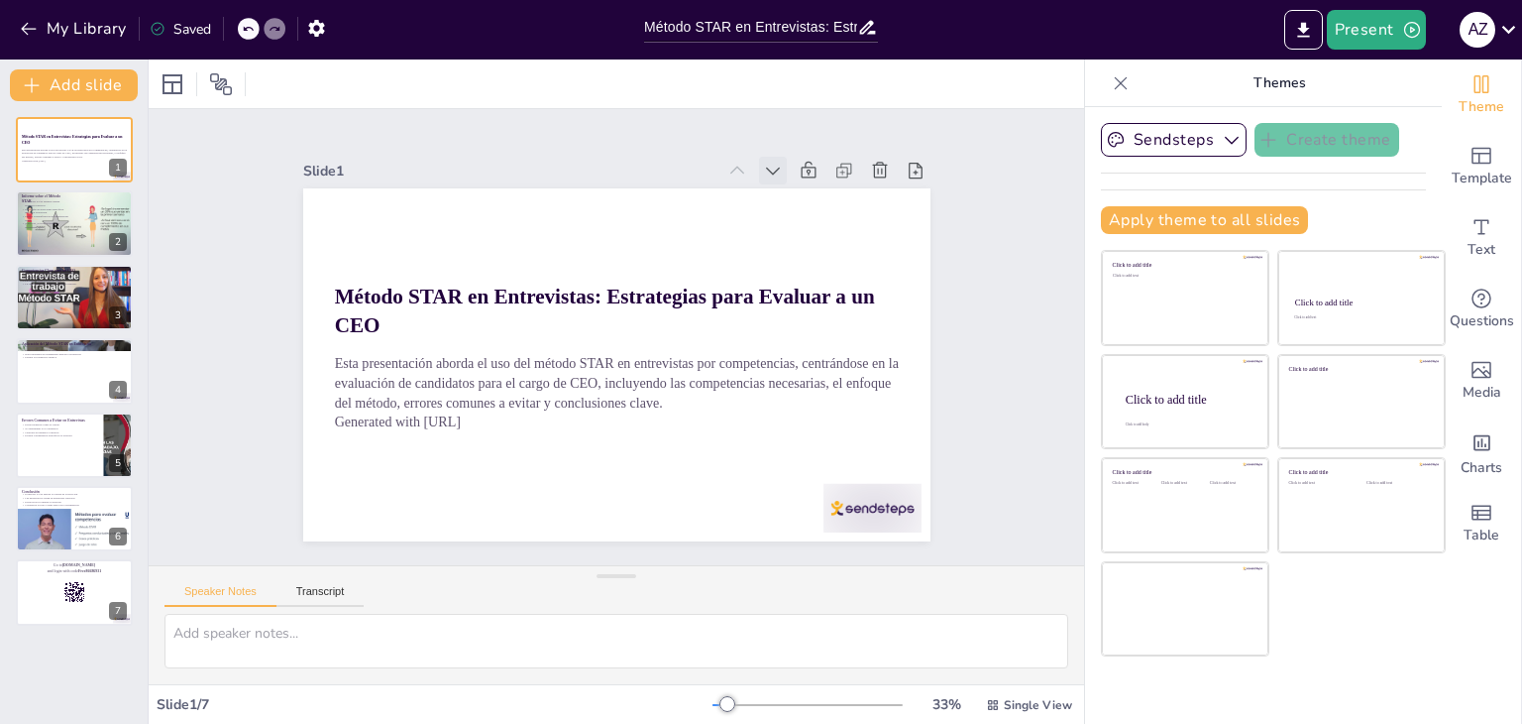
click at [763, 161] on icon at bounding box center [773, 171] width 20 height 20
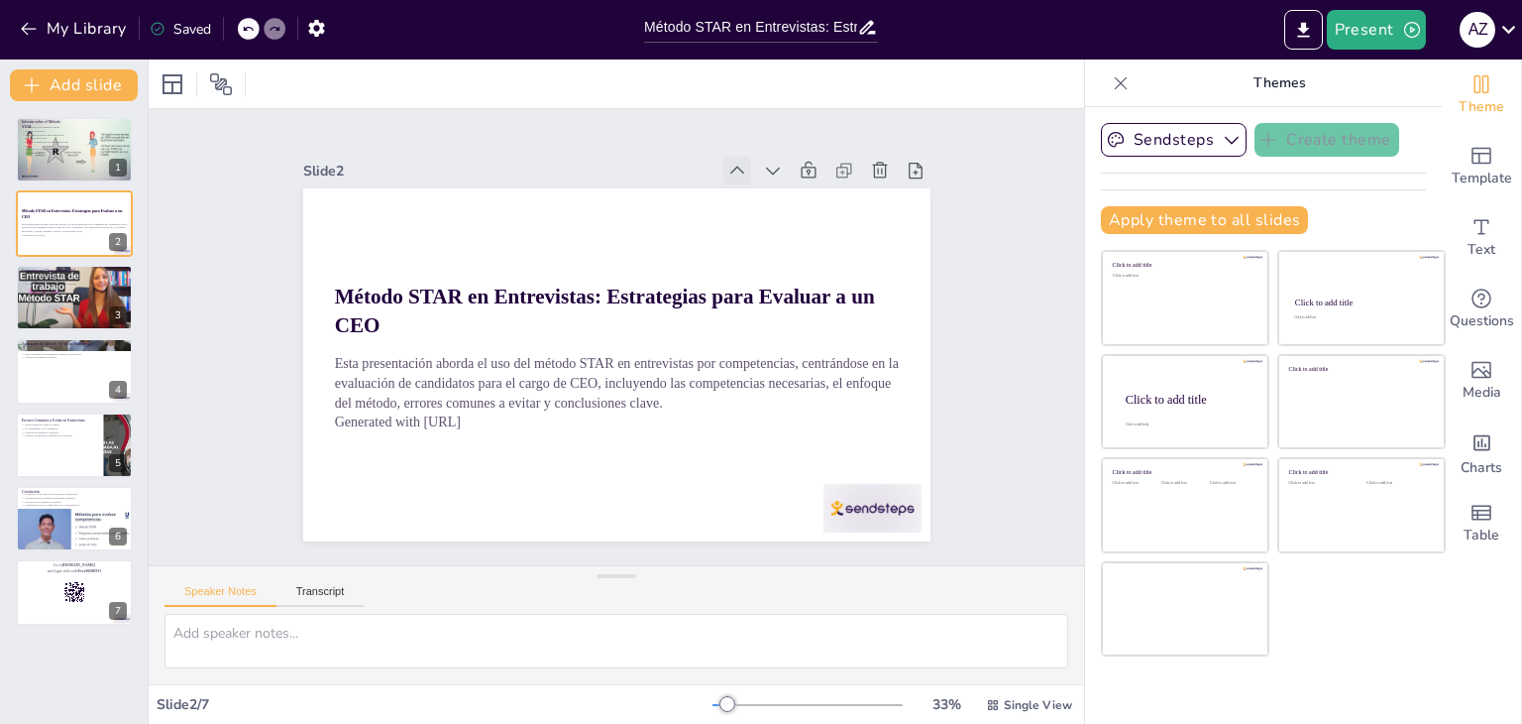
click at [728, 164] on icon at bounding box center [738, 171] width 20 height 20
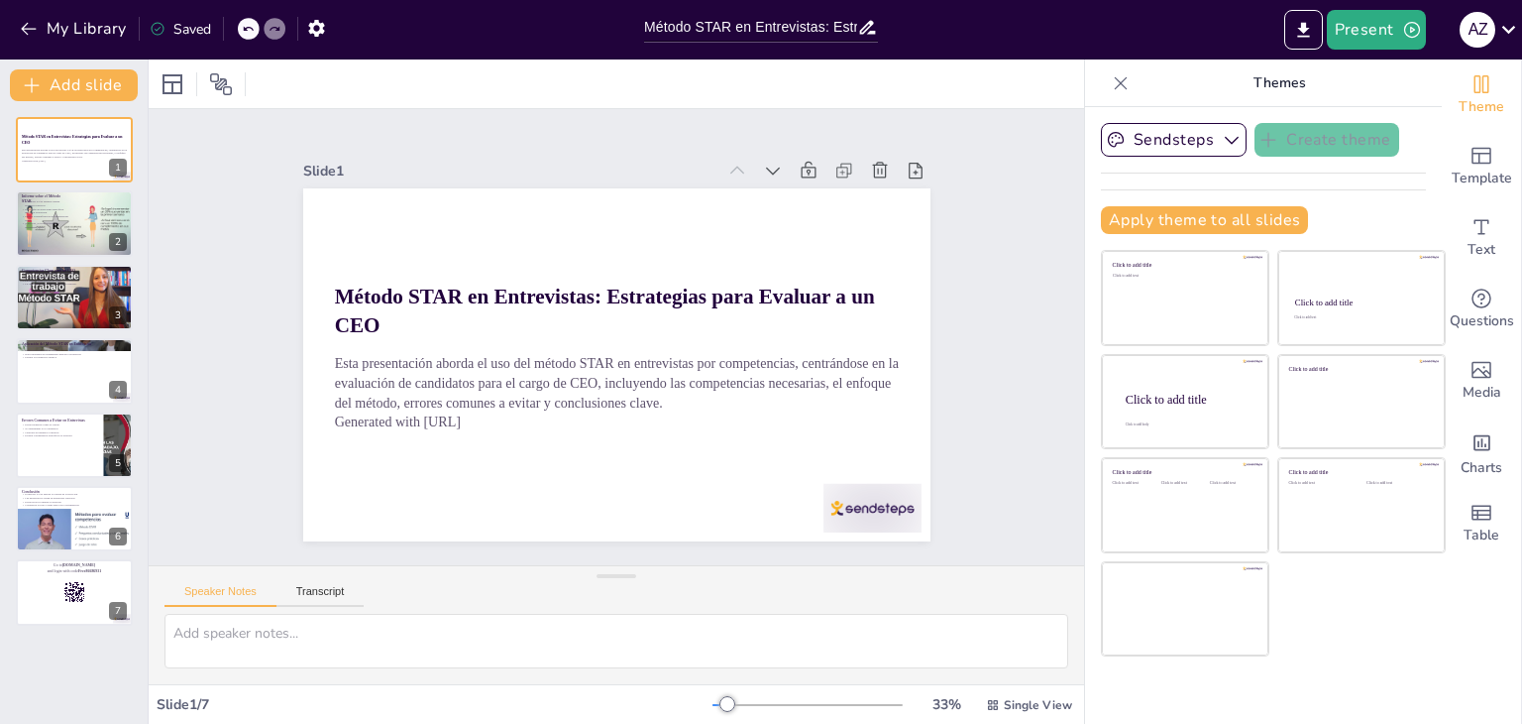
click at [728, 164] on icon at bounding box center [738, 171] width 20 height 20
click at [1379, 22] on button "Present" at bounding box center [1376, 30] width 99 height 40
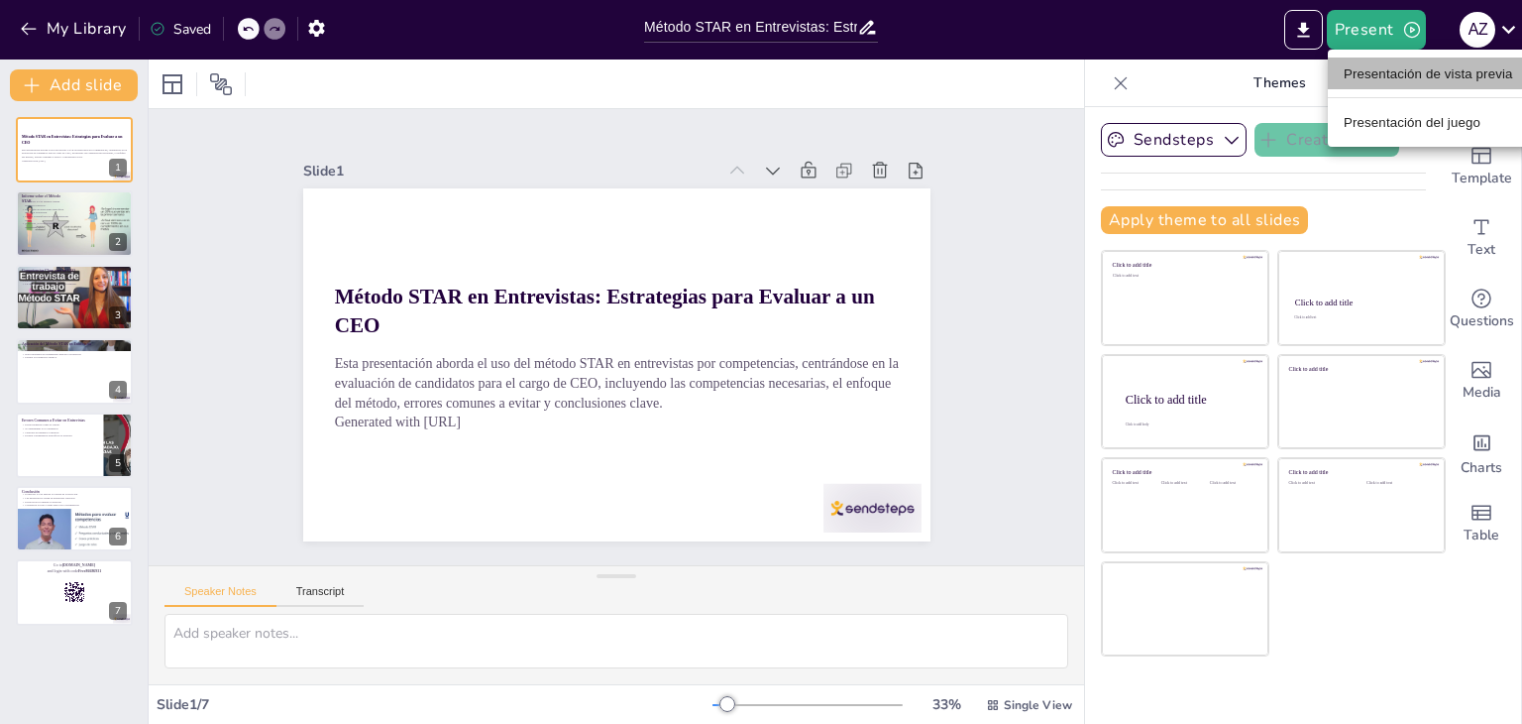
click at [1400, 72] on font "Presentación de vista previa" at bounding box center [1428, 73] width 169 height 15
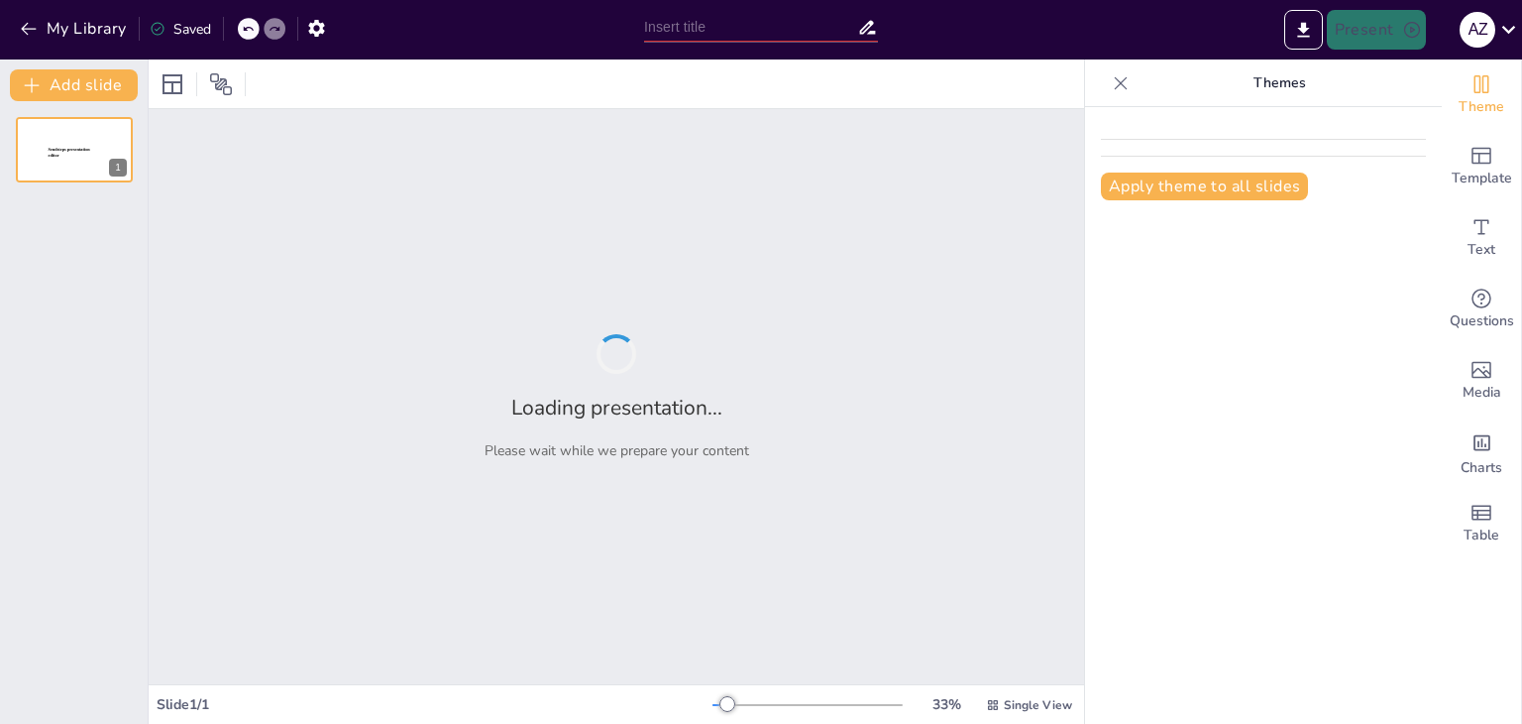
type input "Método STAR en Entrevistas: Estrategias para Evaluar a un CEO"
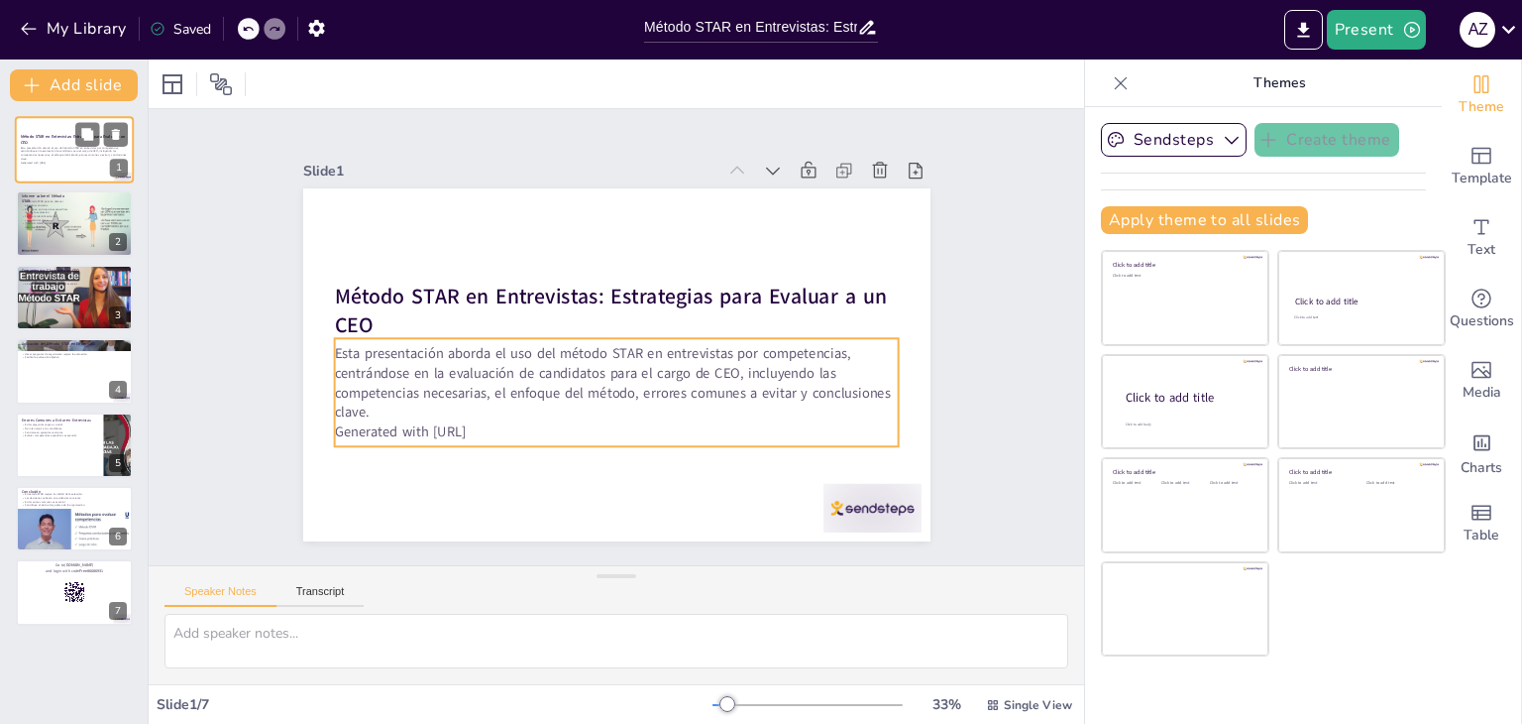
click at [44, 152] on p "Esta presentación aborda el uso del método STAR en entrevistas por competencias…" at bounding box center [74, 153] width 107 height 15
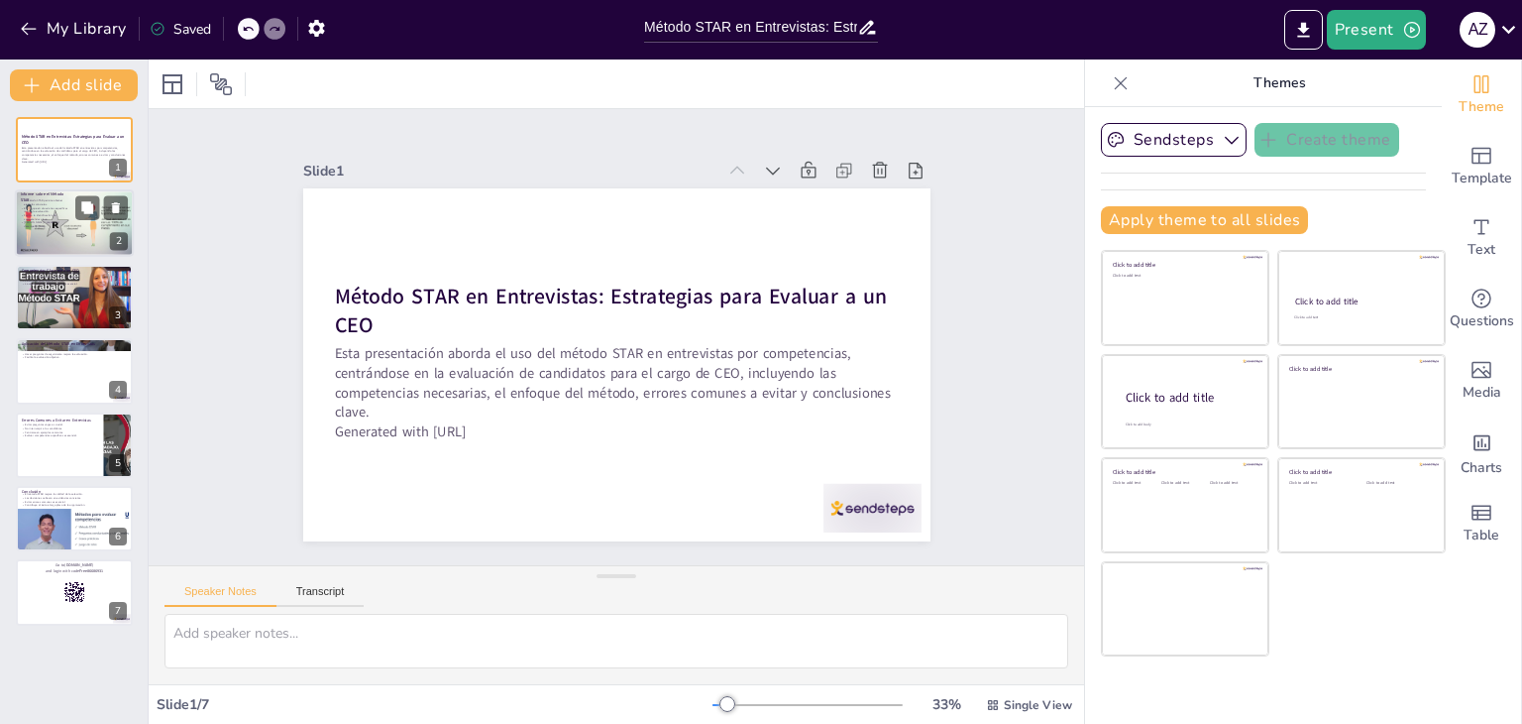
click at [24, 221] on p "[PERSON_NAME] a predecir el desempeño futuro." at bounding box center [45, 224] width 48 height 7
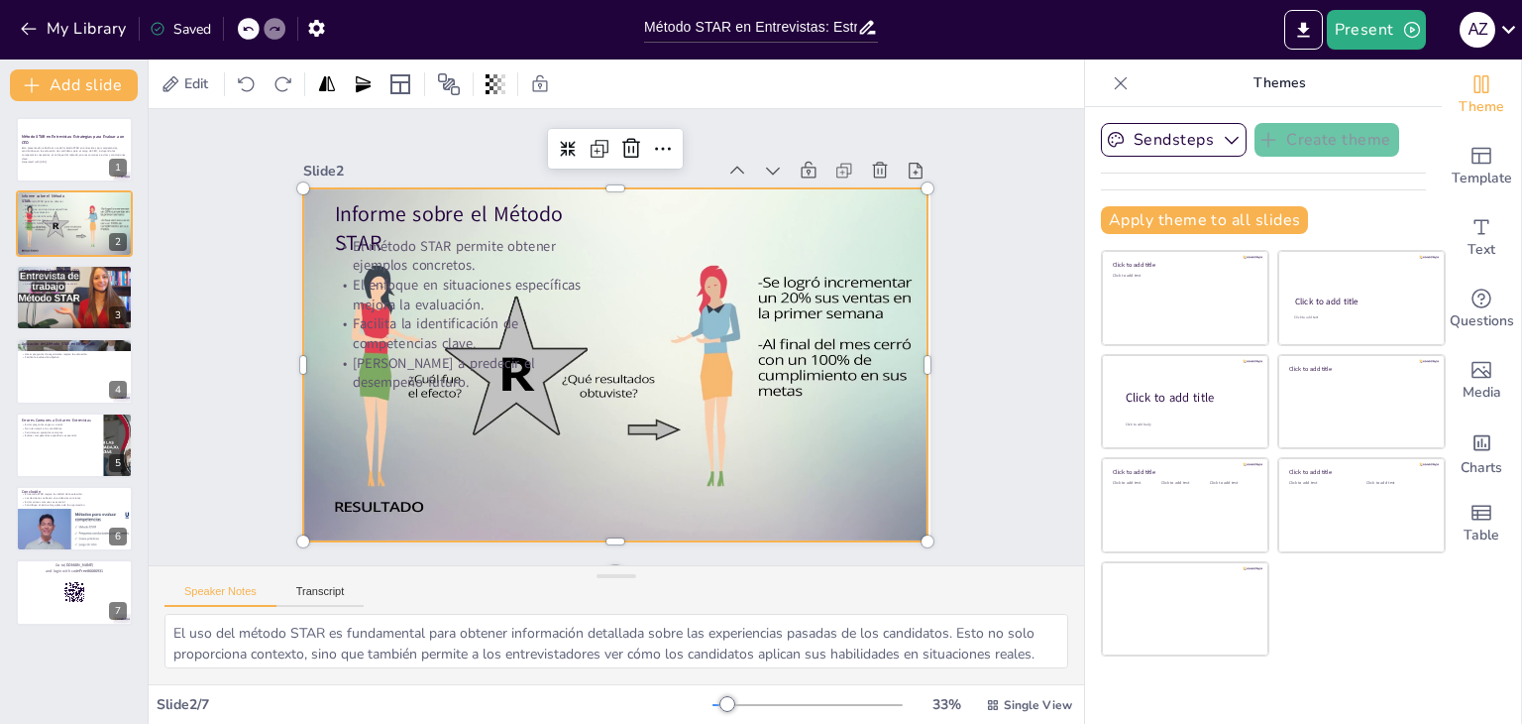
click at [597, 258] on div at bounding box center [610, 374] width 722 height 551
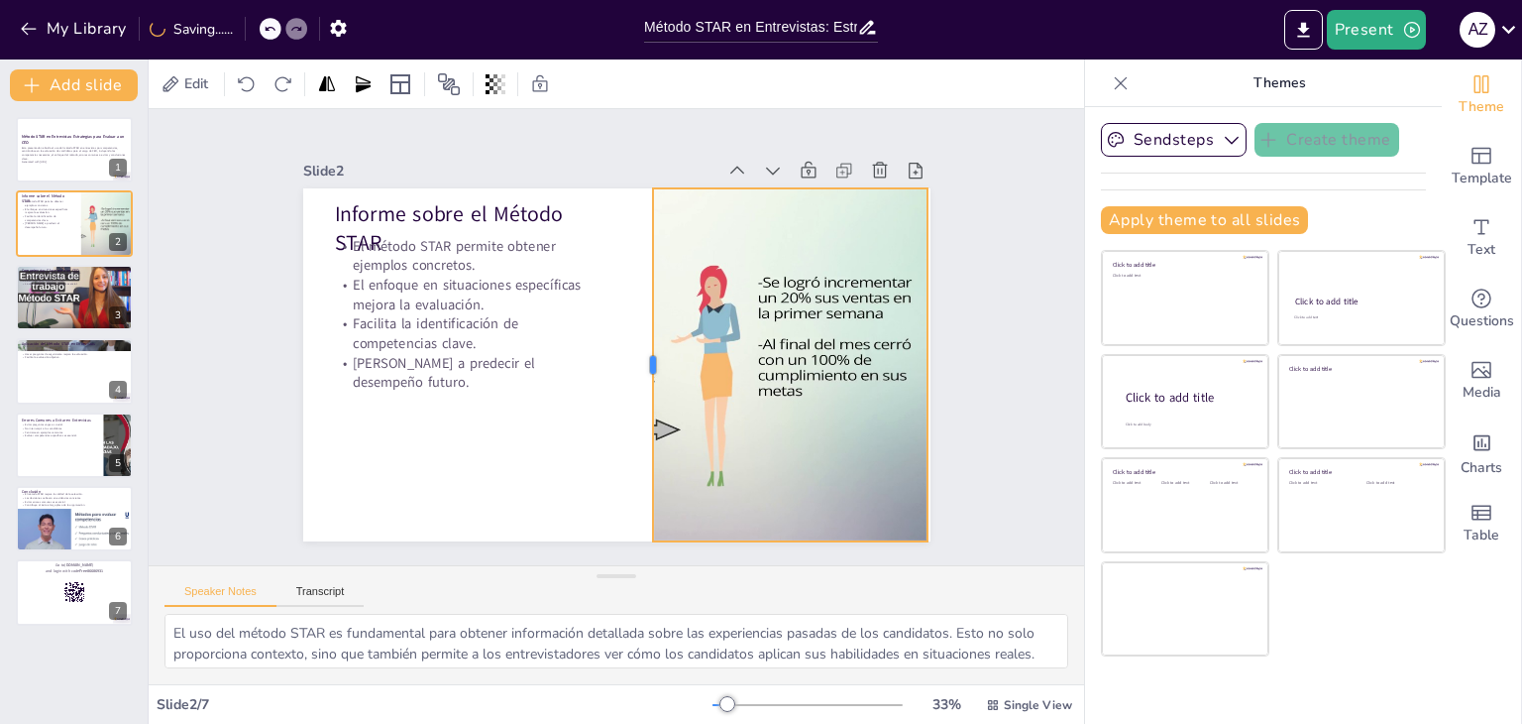
drag, startPoint x: 286, startPoint y: 351, endPoint x: 636, endPoint y: 324, distance: 350.9
click at [636, 326] on div at bounding box center [595, 370] width 349 height 89
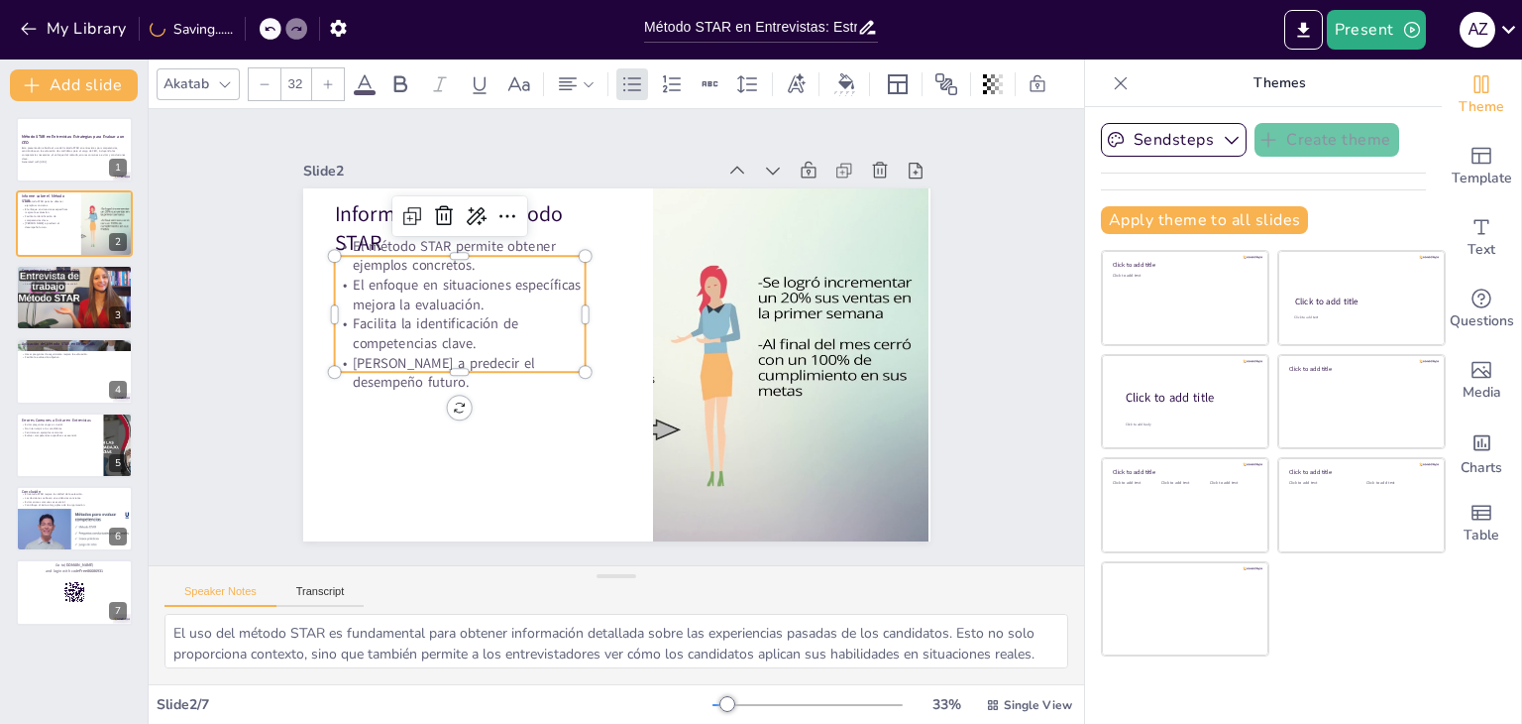
click at [685, 251] on p "El método STAR permite obtener ejemplos concretos." at bounding box center [774, 258] width 179 height 226
click at [603, 304] on p "[PERSON_NAME] a predecir el desempeño futuro." at bounding box center [709, 205] width 212 height 197
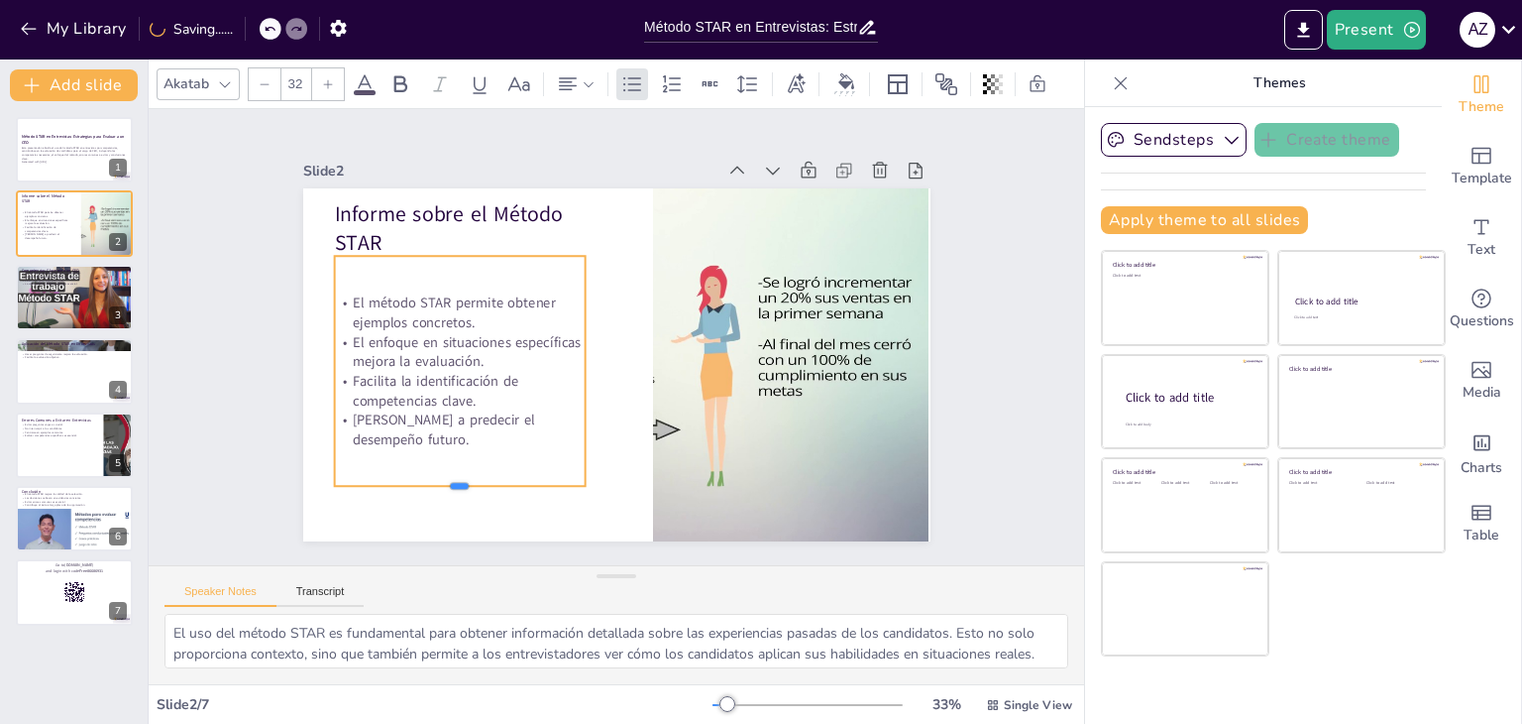
drag, startPoint x: 445, startPoint y: 366, endPoint x: 449, endPoint y: 480, distance: 114.1
click at [449, 480] on div at bounding box center [419, 438] width 244 height 92
click at [59, 290] on div at bounding box center [74, 297] width 119 height 67
type textarea "Un buen líder es esencial para cualquier organización, especialmente para un CE…"
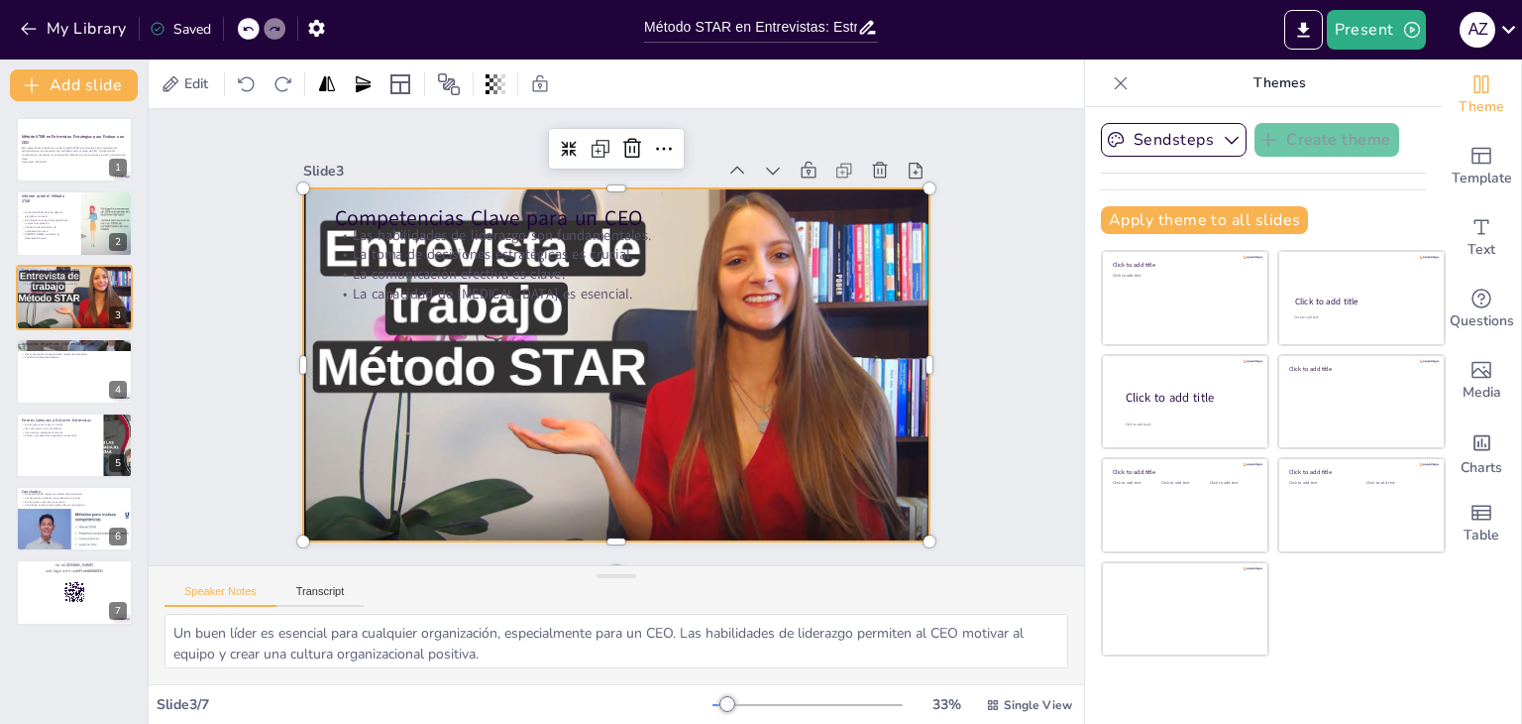
click at [490, 309] on div at bounding box center [622, 364] width 687 height 476
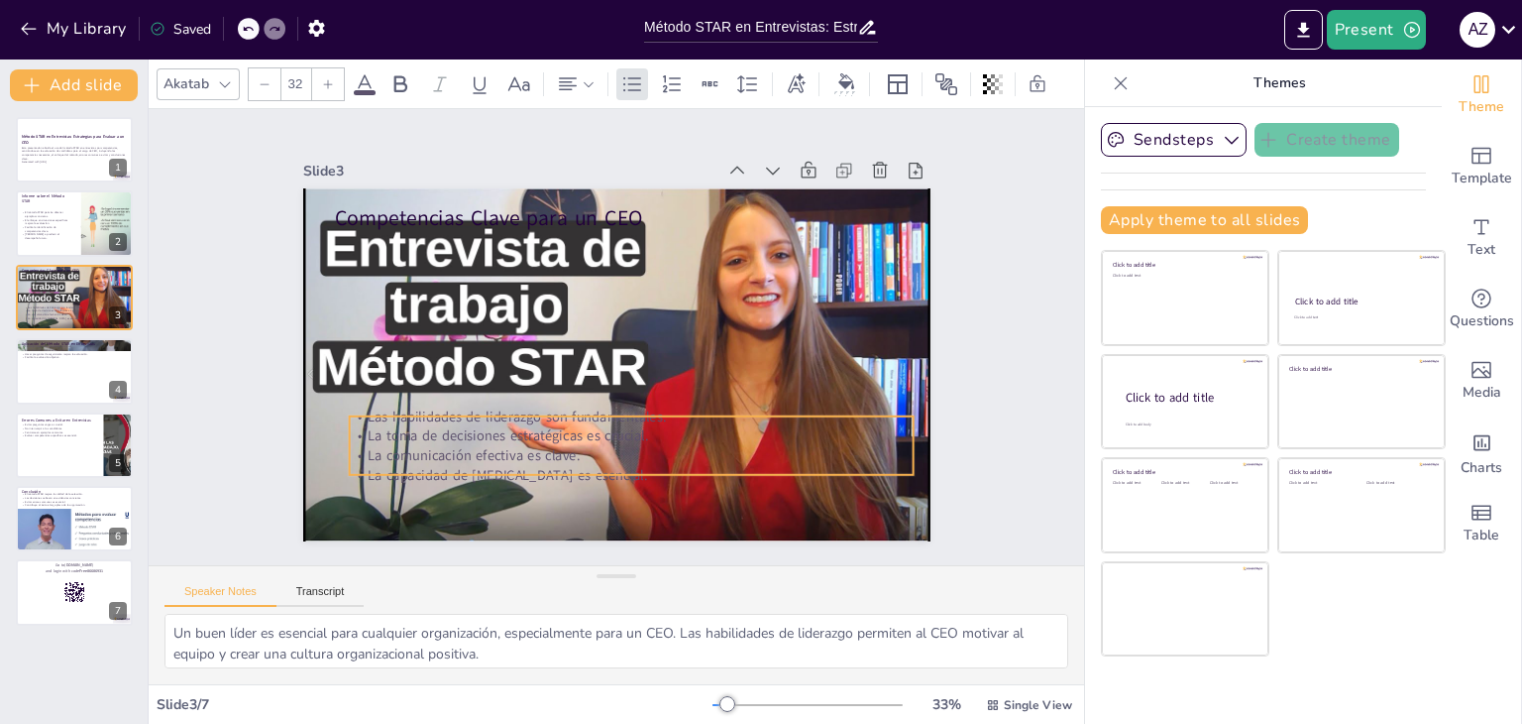
drag, startPoint x: 472, startPoint y: 227, endPoint x: 487, endPoint y: 408, distance: 182.0
click at [487, 408] on p "Las habilidades de liderazgo son fundamentales." at bounding box center [545, 375] width 193 height 543
